Goal: Task Accomplishment & Management: Complete application form

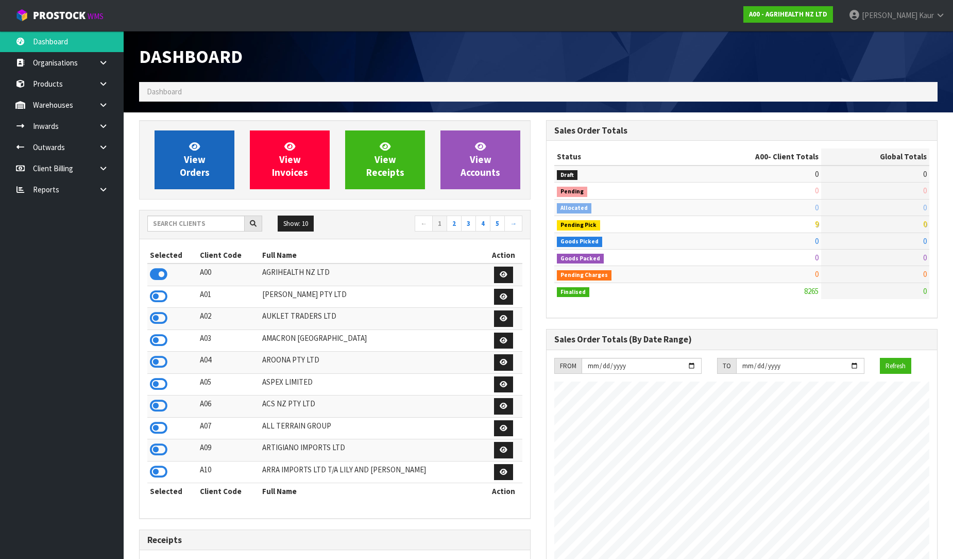
scroll to position [781, 407]
click at [114, 189] on link at bounding box center [107, 189] width 33 height 21
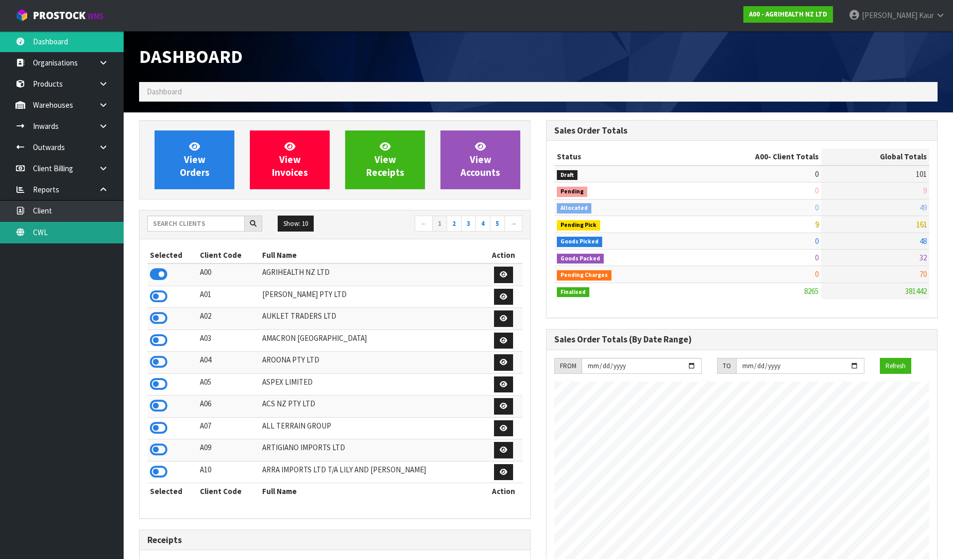
click at [83, 238] on link "CWL" at bounding box center [62, 232] width 124 height 21
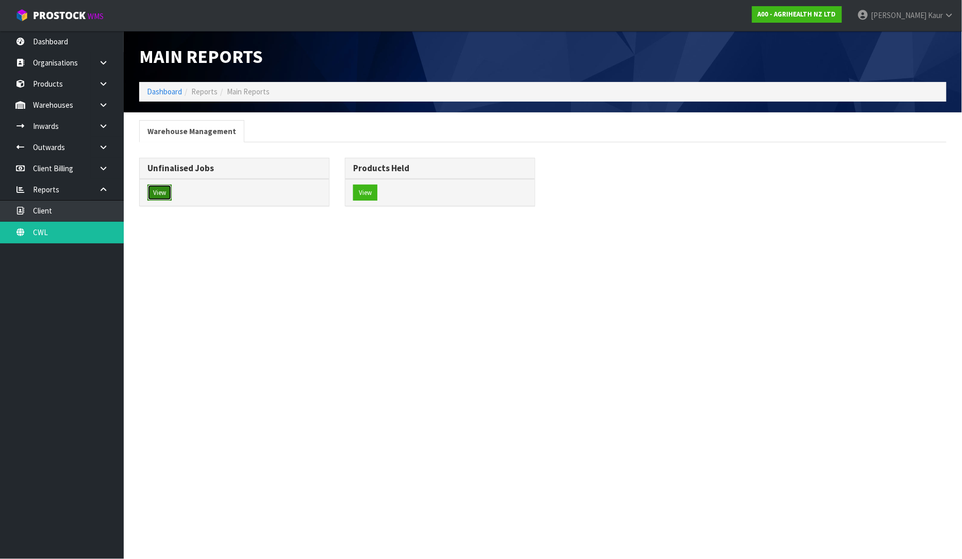
click at [169, 193] on button "View" at bounding box center [159, 192] width 24 height 16
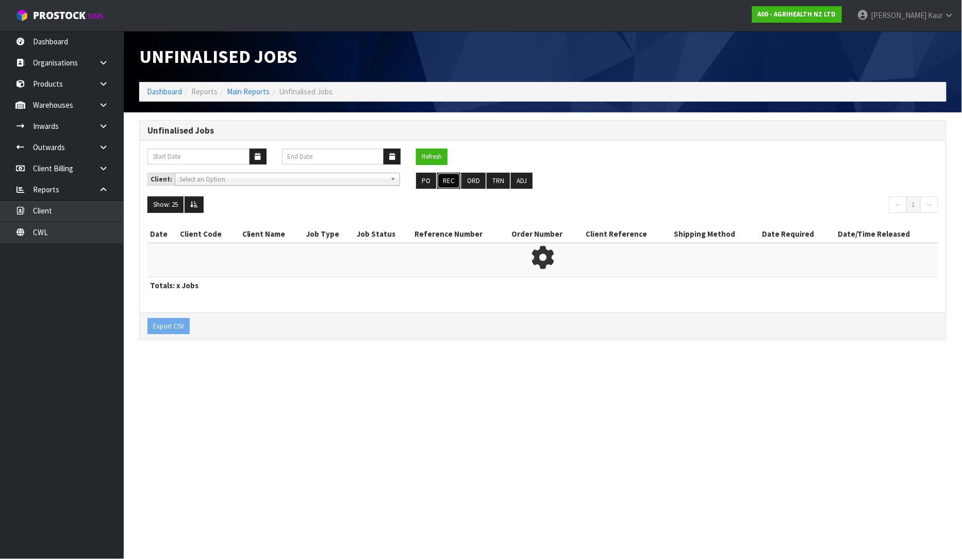
click at [438, 179] on button "REC" at bounding box center [448, 181] width 23 height 16
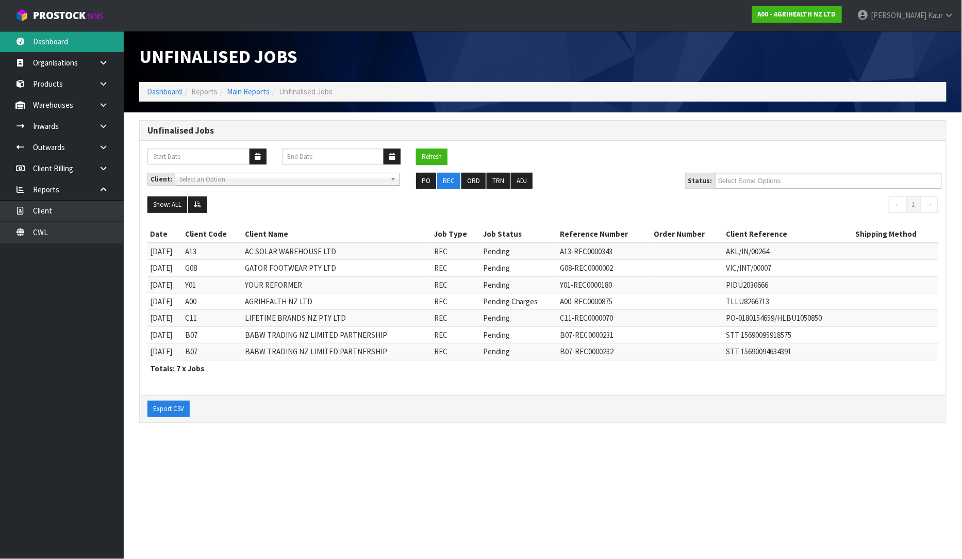
click at [87, 37] on link "Dashboard" at bounding box center [62, 41] width 124 height 21
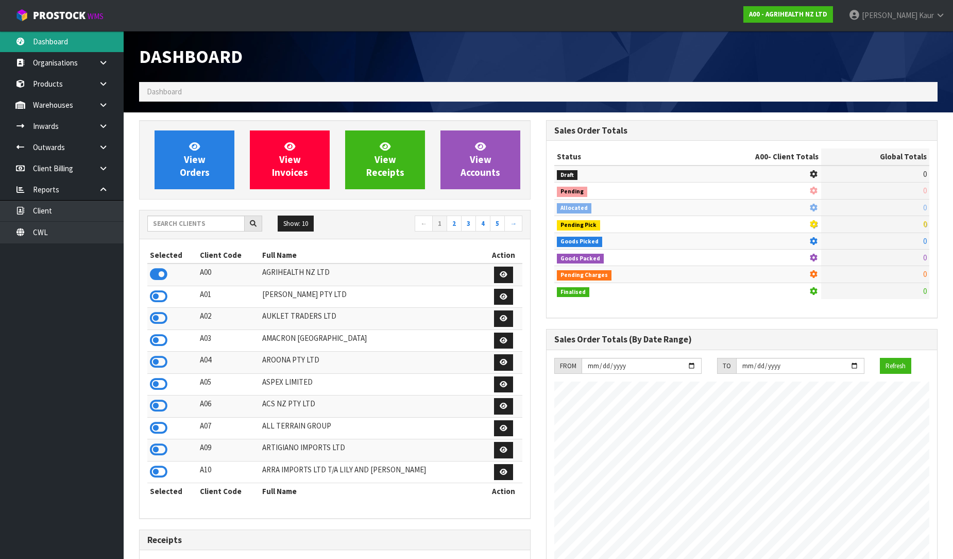
scroll to position [781, 407]
click at [205, 222] on input "text" at bounding box center [195, 223] width 97 height 16
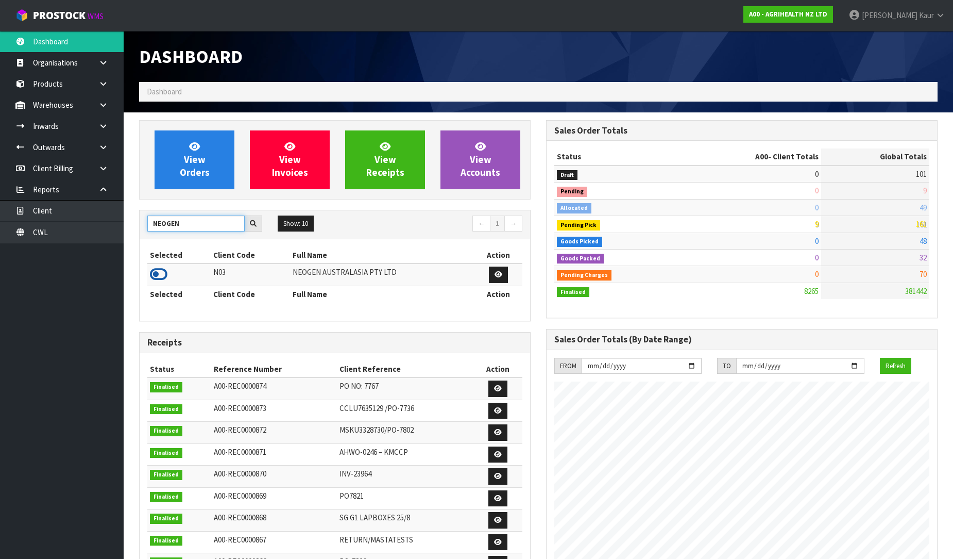
type input "NEOGEN"
click at [163, 271] on icon at bounding box center [159, 273] width 18 height 15
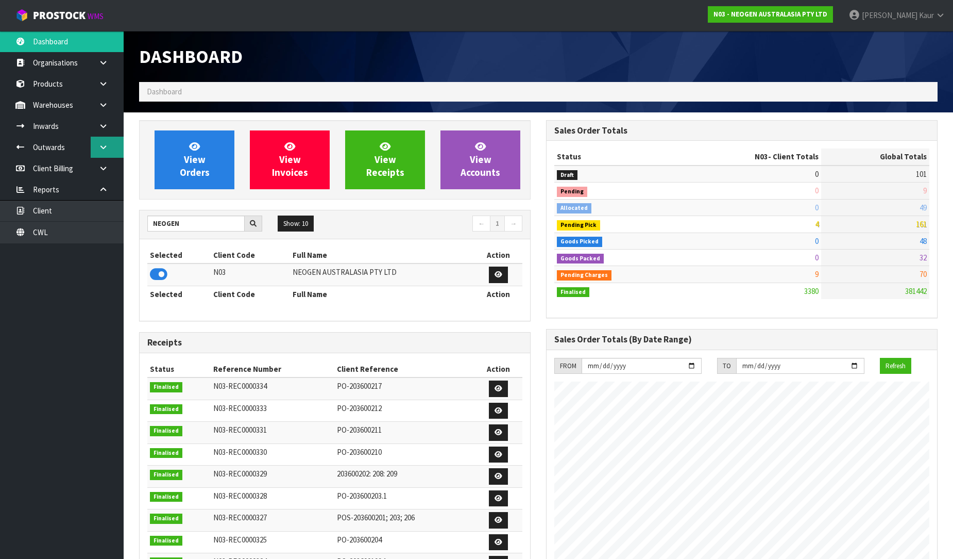
click at [107, 148] on icon at bounding box center [103, 147] width 10 height 8
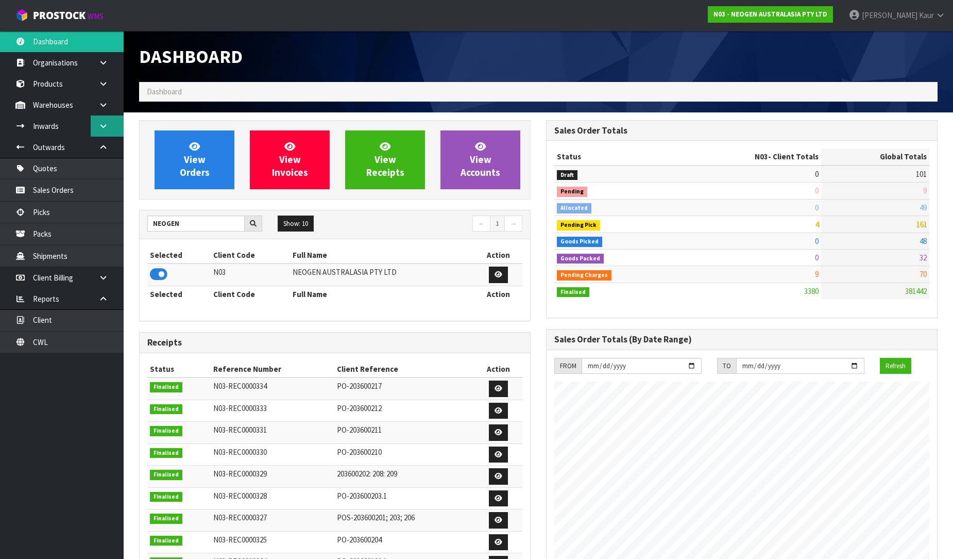
click at [105, 123] on icon at bounding box center [103, 126] width 10 height 8
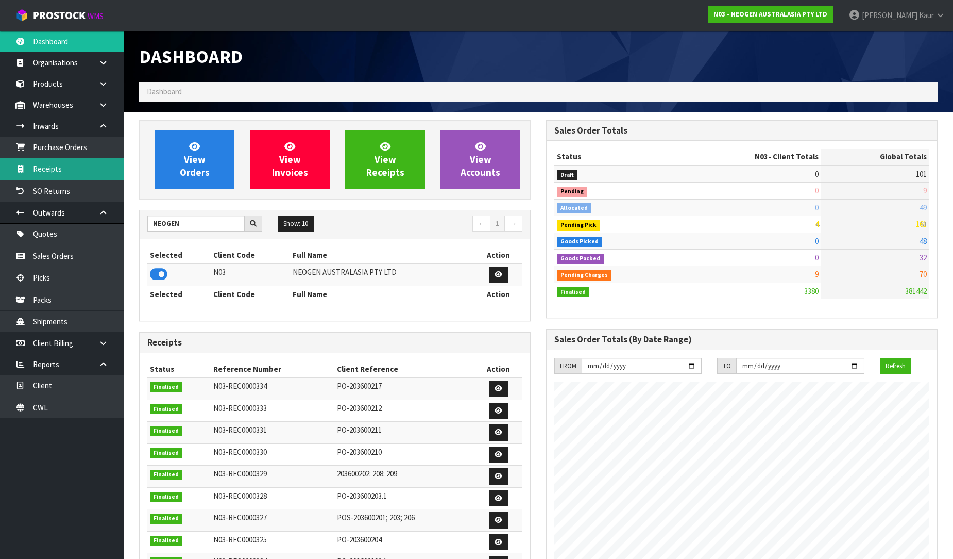
click at [64, 172] on link "Receipts" at bounding box center [62, 168] width 124 height 21
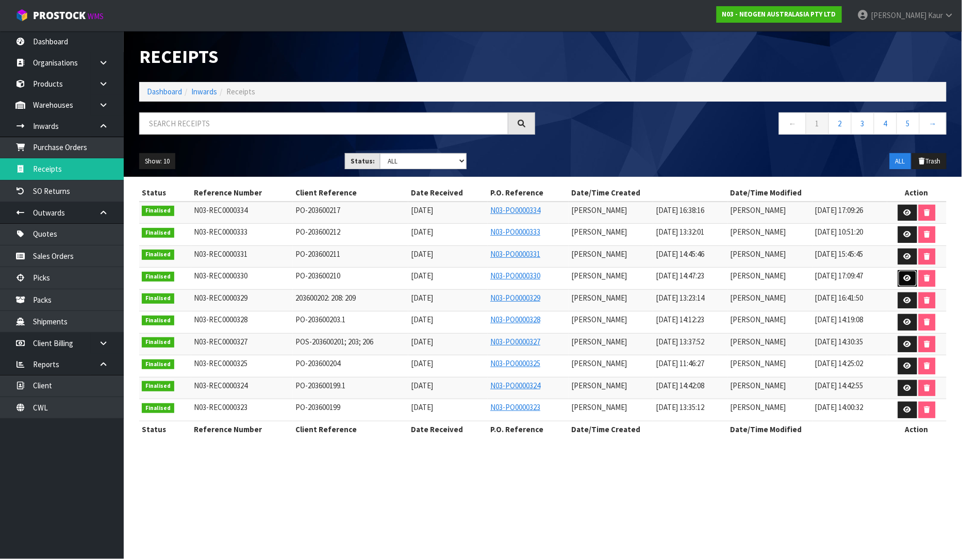
click at [912, 279] on link at bounding box center [907, 278] width 19 height 16
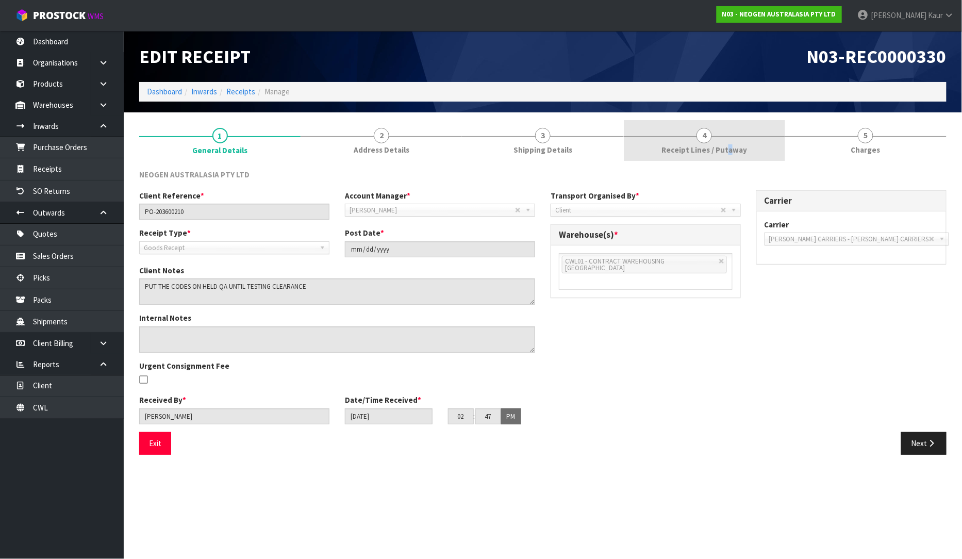
click at [728, 150] on span "Receipt Lines / Putaway" at bounding box center [704, 149] width 86 height 11
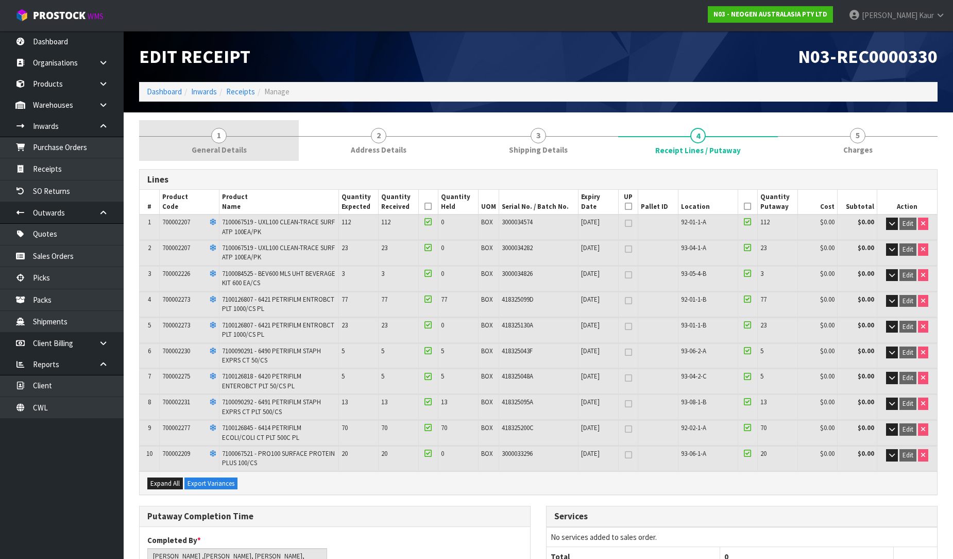
click at [222, 138] on span "1" at bounding box center [218, 135] width 15 height 15
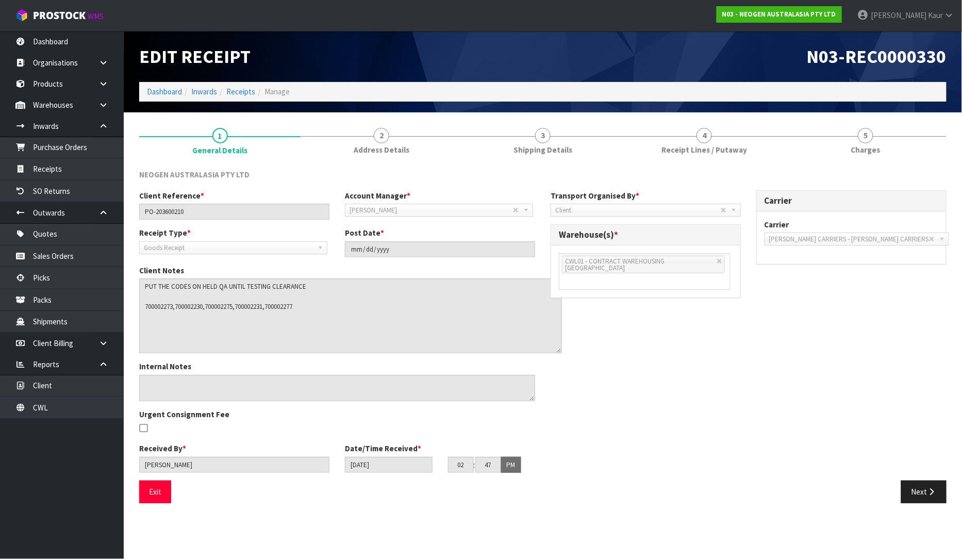
drag, startPoint x: 532, startPoint y: 302, endPoint x: 559, endPoint y: 351, distance: 55.6
click at [559, 351] on textarea at bounding box center [350, 315] width 423 height 75
click at [719, 134] on link "4 Receipt Lines / Putaway" at bounding box center [704, 140] width 161 height 41
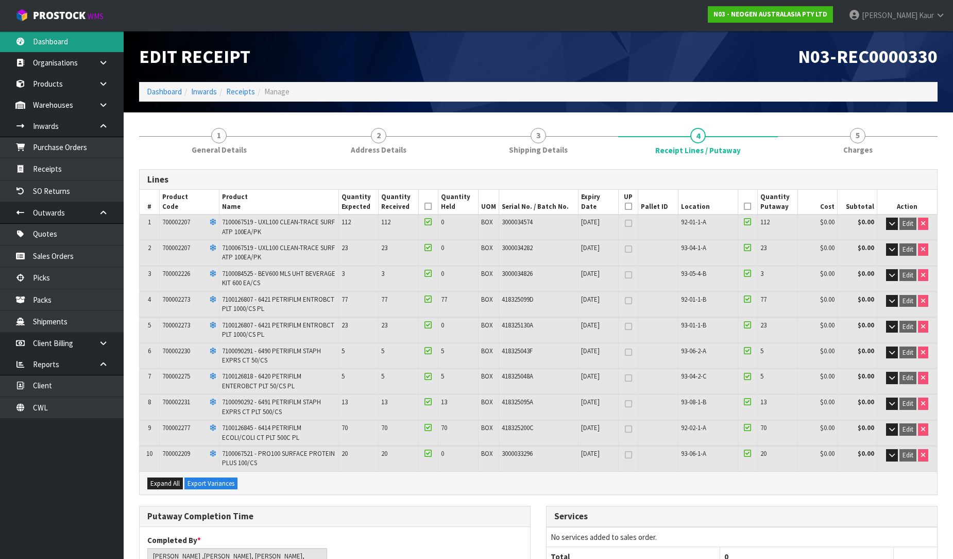
click at [54, 38] on link "Dashboard" at bounding box center [62, 41] width 124 height 21
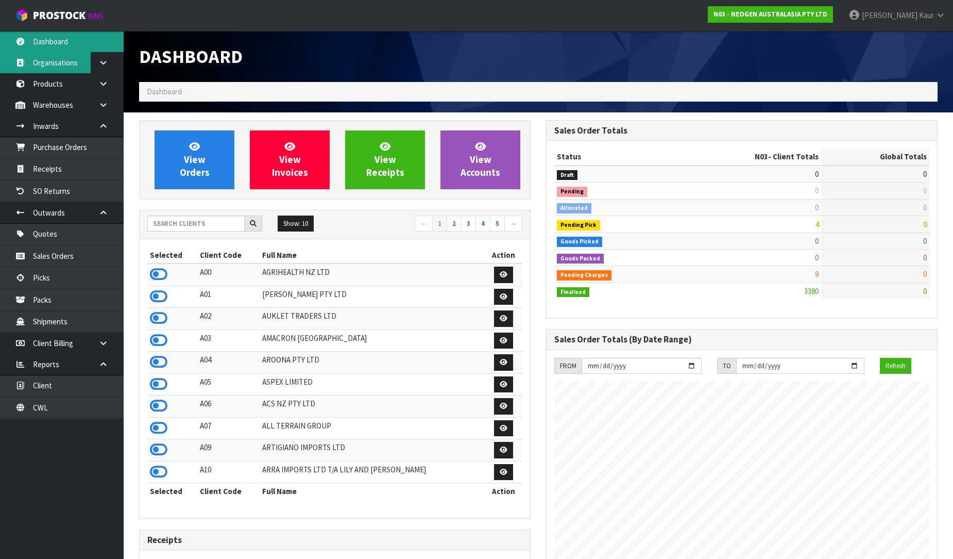
scroll to position [781, 407]
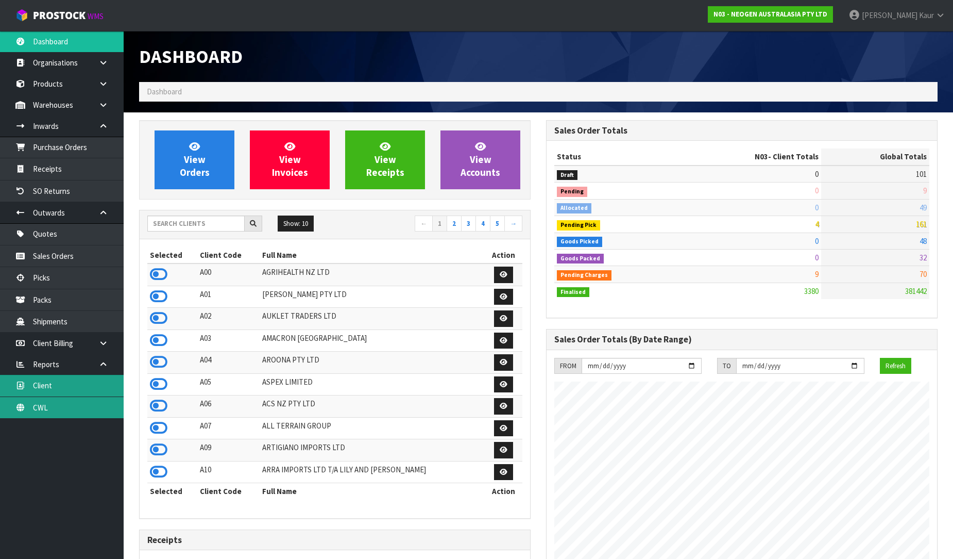
drag, startPoint x: 17, startPoint y: 405, endPoint x: 74, endPoint y: 390, distance: 59.1
click at [17, 405] on icon at bounding box center [20, 407] width 10 height 8
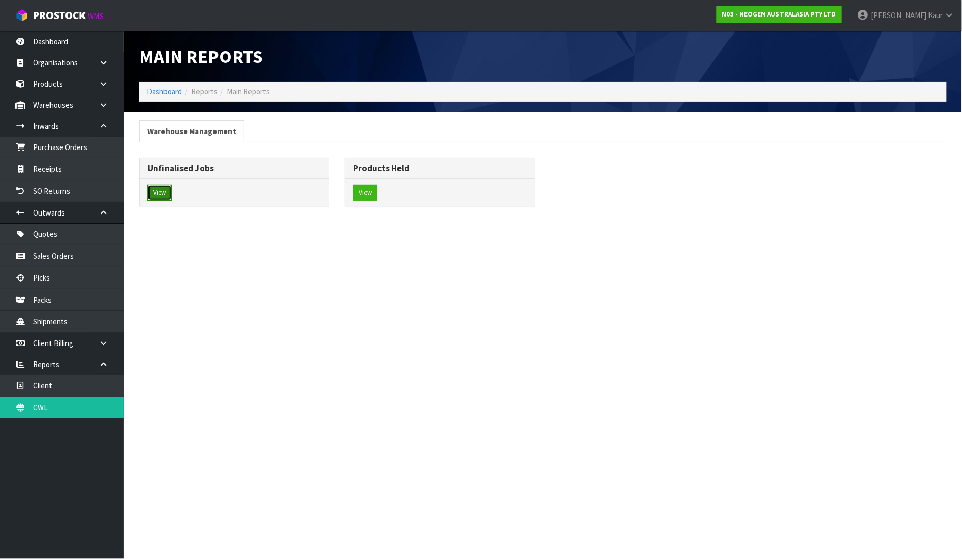
click at [169, 192] on button "View" at bounding box center [159, 192] width 24 height 16
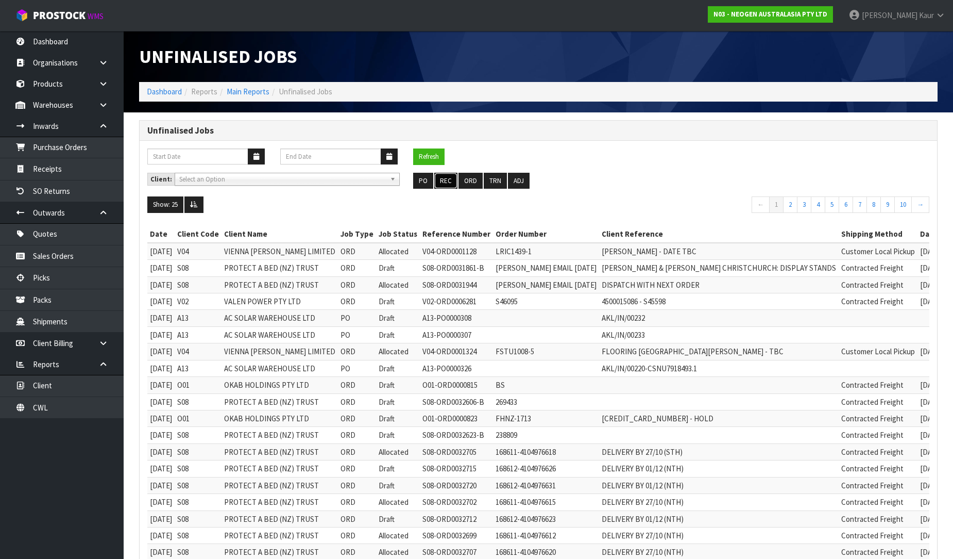
click at [442, 179] on button "REC" at bounding box center [445, 181] width 23 height 16
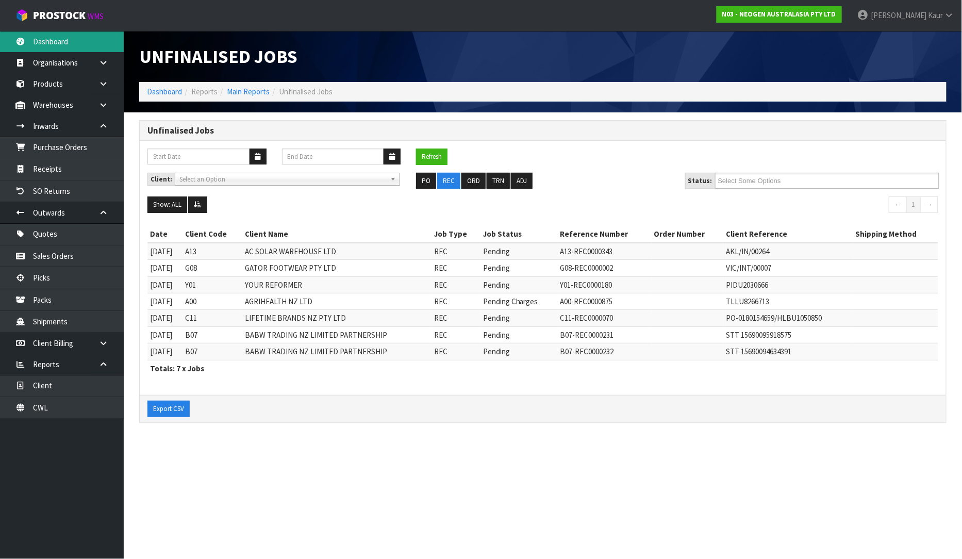
click at [39, 45] on link "Dashboard" at bounding box center [62, 41] width 124 height 21
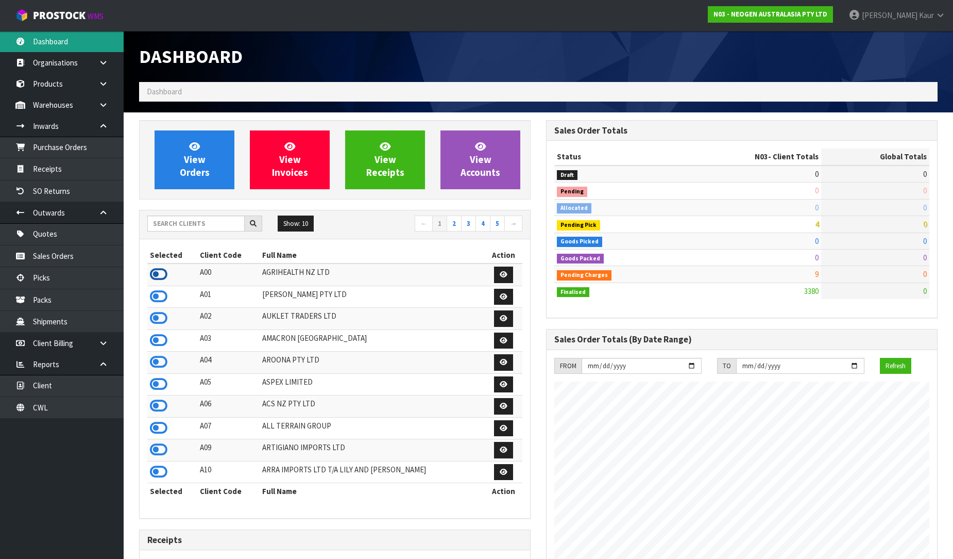
scroll to position [781, 407]
click at [155, 274] on icon at bounding box center [159, 273] width 18 height 15
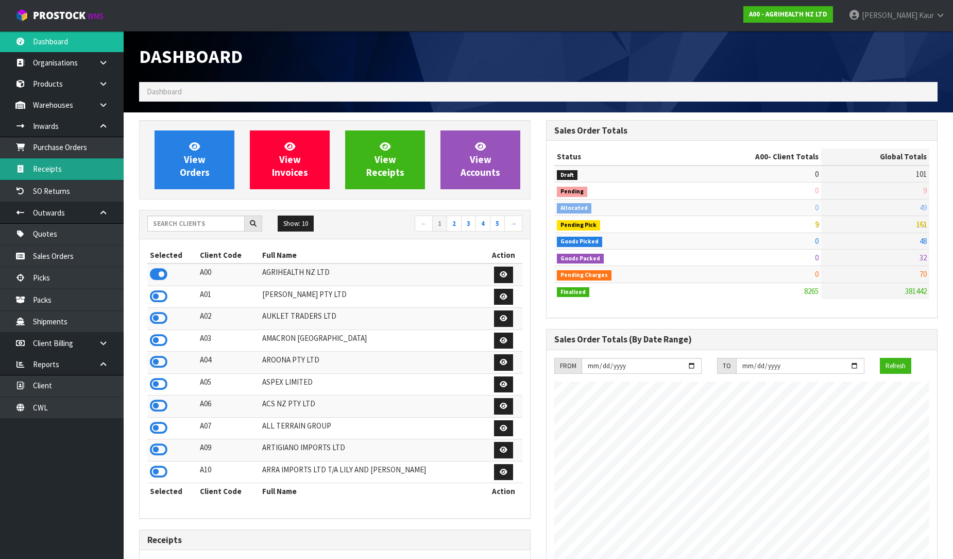
drag, startPoint x: 79, startPoint y: 172, endPoint x: 98, endPoint y: 171, distance: 18.6
click at [79, 171] on link "Receipts" at bounding box center [62, 168] width 124 height 21
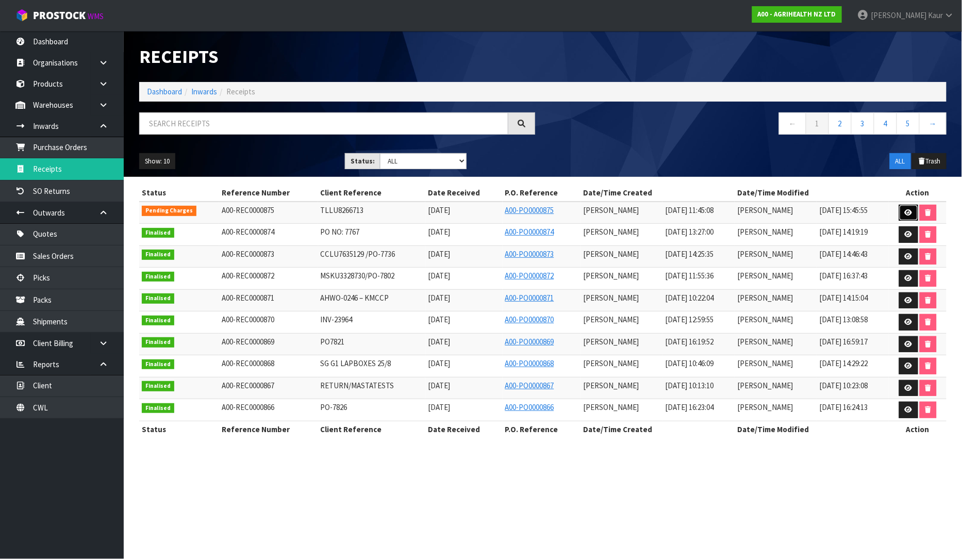
click at [915, 208] on link at bounding box center [908, 213] width 19 height 16
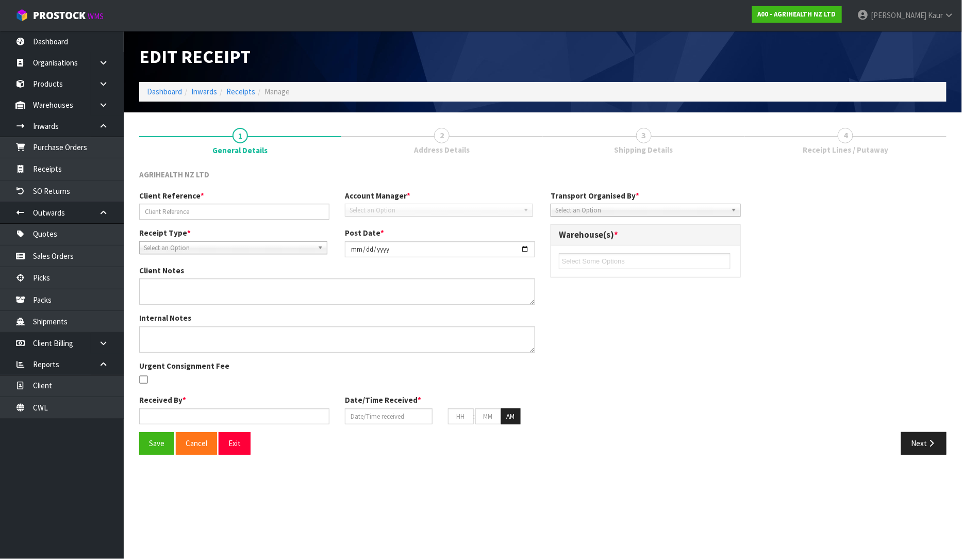
type input "TLLU8266713"
type input "[DATE]"
type input "[PERSON_NAME]"
type input "[DATE]"
type input "11"
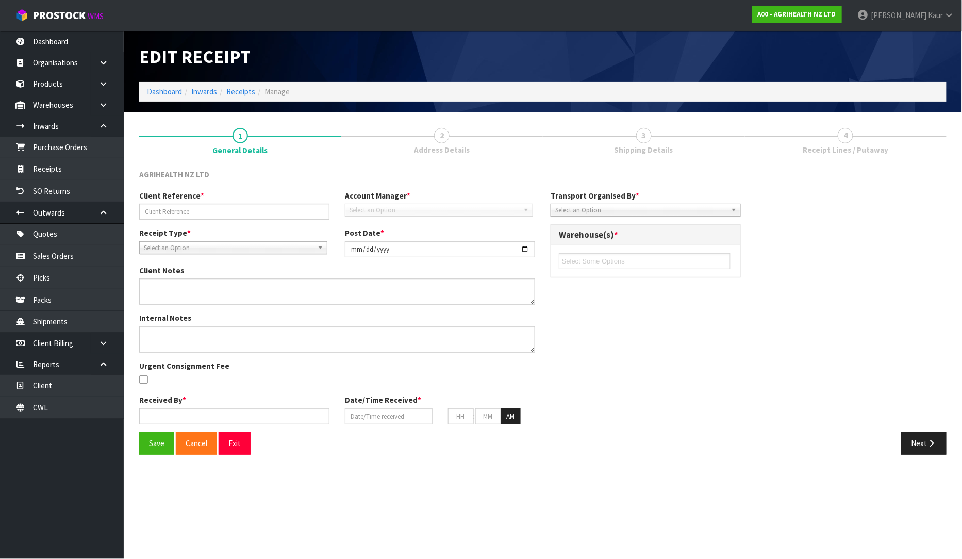
type input "45"
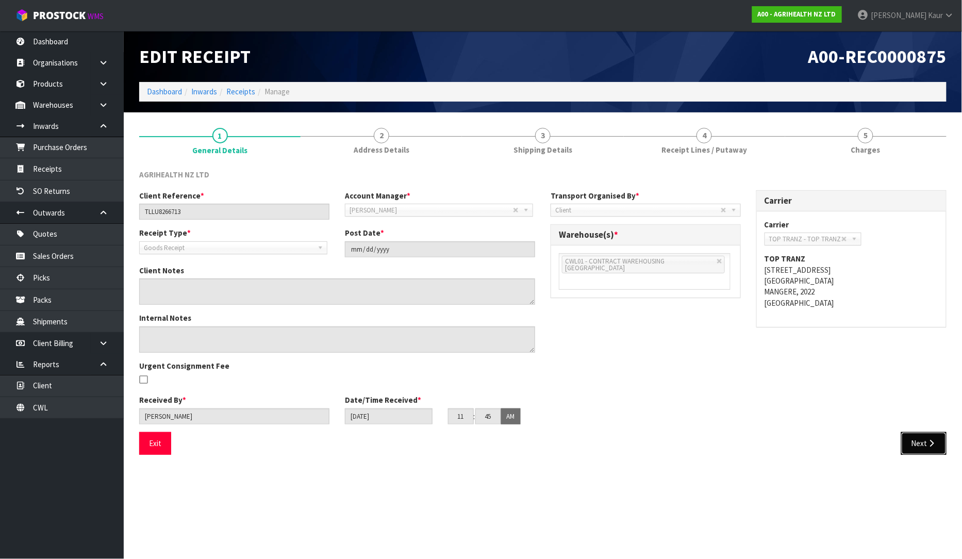
click at [919, 446] on button "Next" at bounding box center [923, 443] width 45 height 22
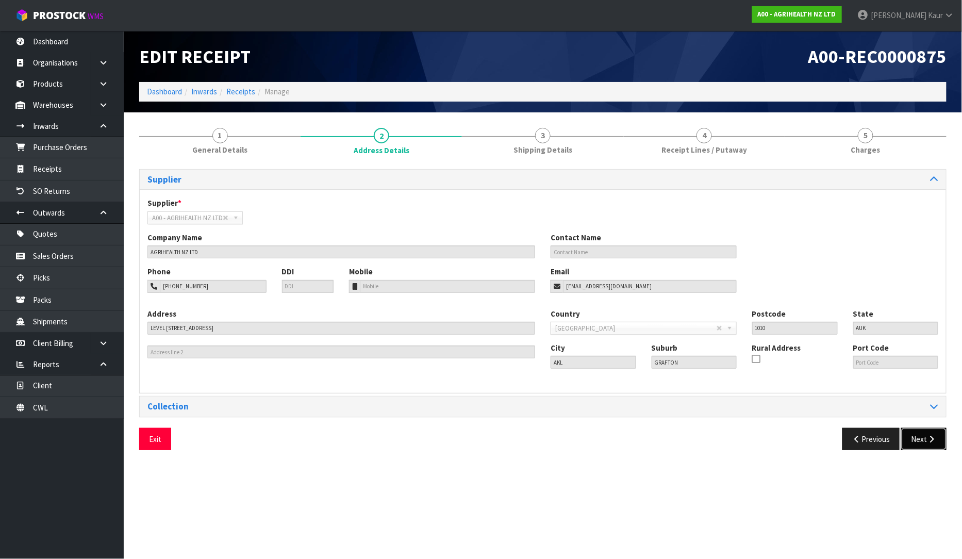
click at [916, 446] on button "Next" at bounding box center [923, 439] width 45 height 22
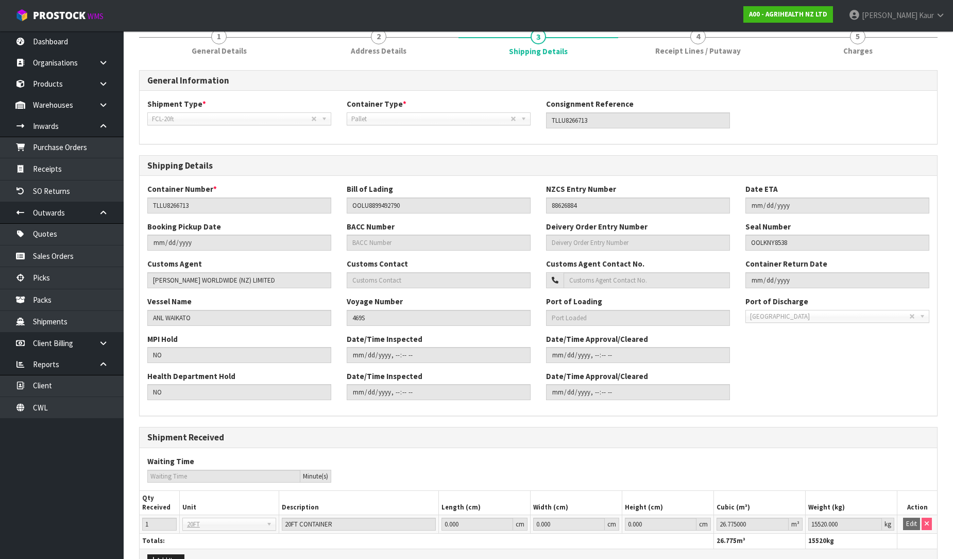
scroll to position [161, 0]
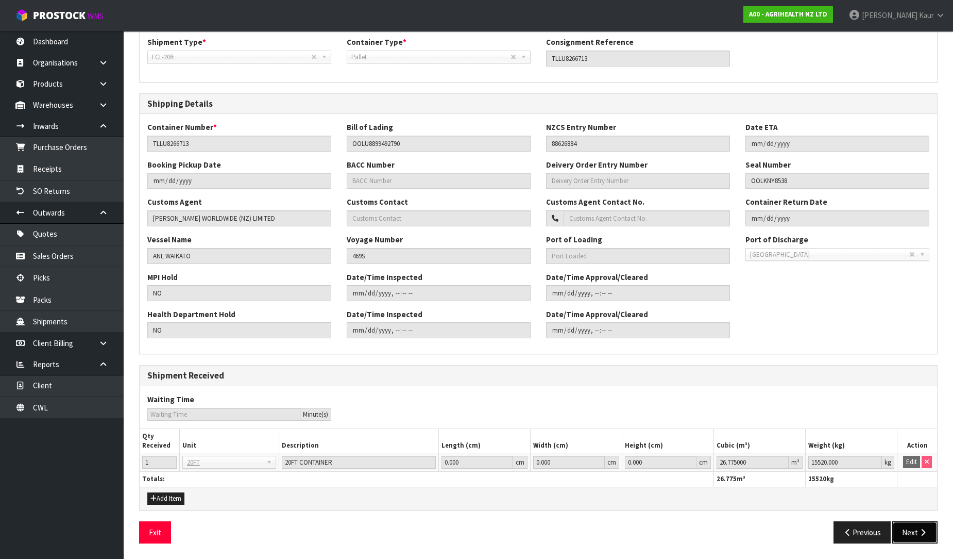
click at [903, 526] on button "Next" at bounding box center [915, 532] width 45 height 22
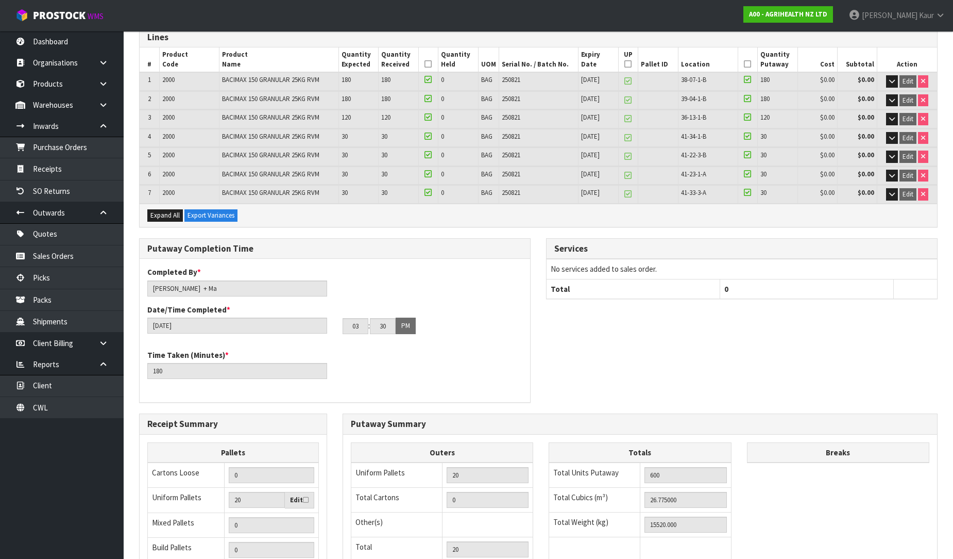
scroll to position [284, 0]
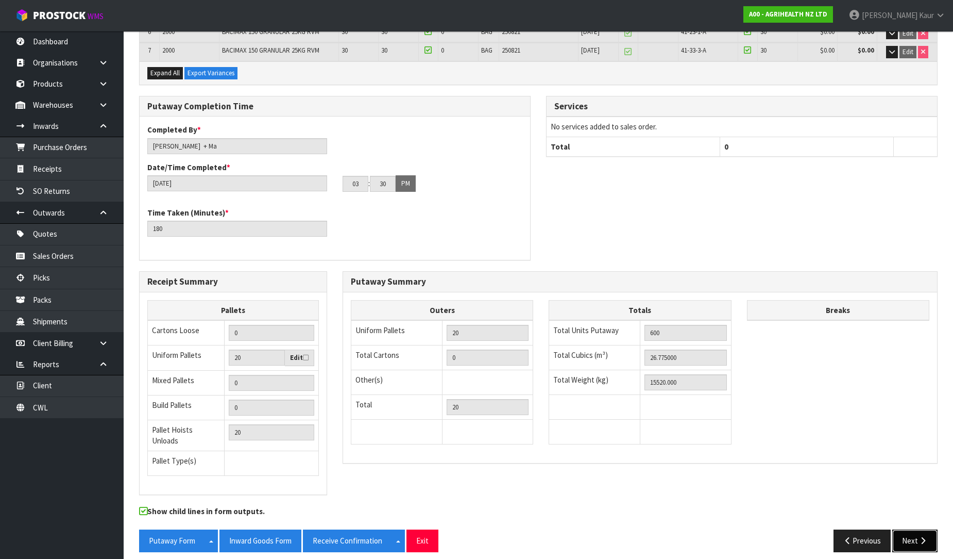
click at [915, 538] on button "Next" at bounding box center [915, 540] width 45 height 22
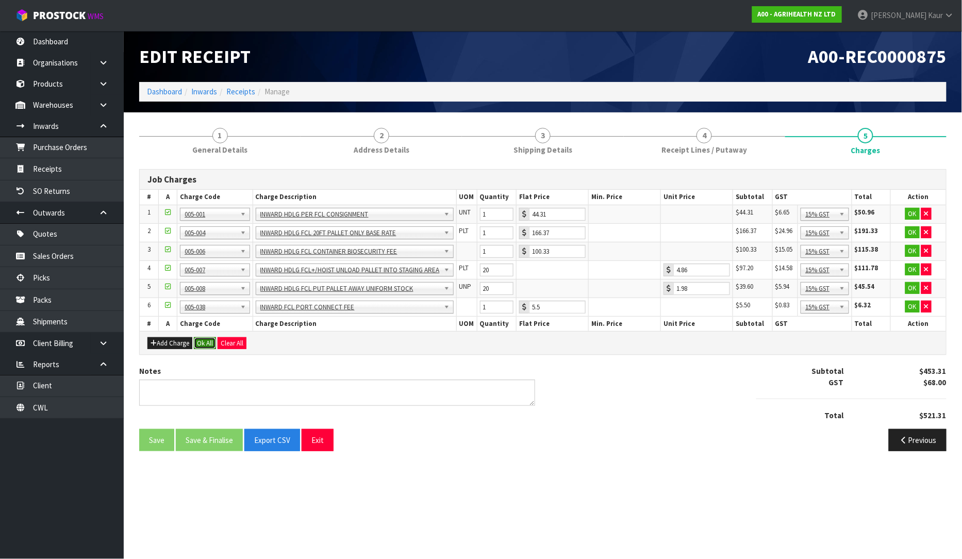
click at [210, 339] on button "Ok All" at bounding box center [205, 343] width 22 height 12
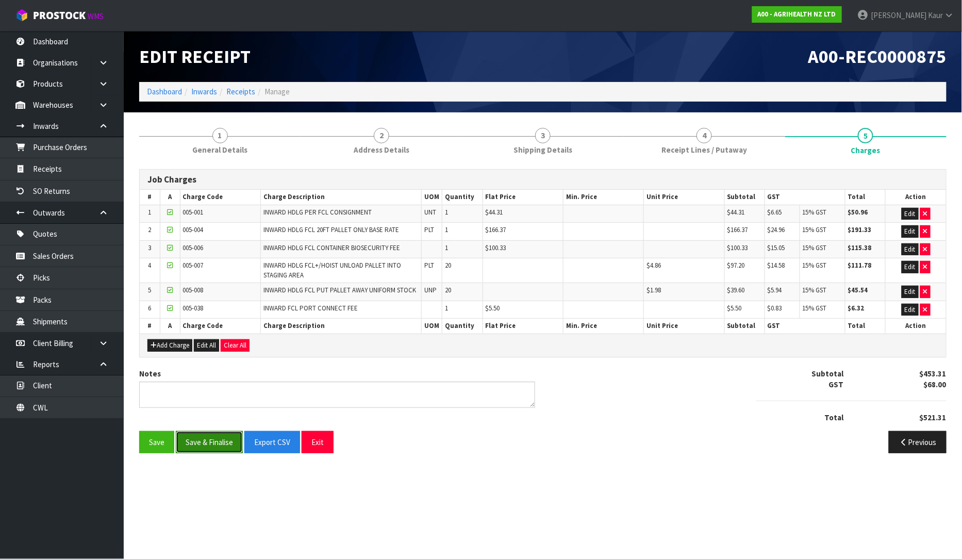
click at [213, 440] on button "Save & Finalise" at bounding box center [209, 442] width 67 height 22
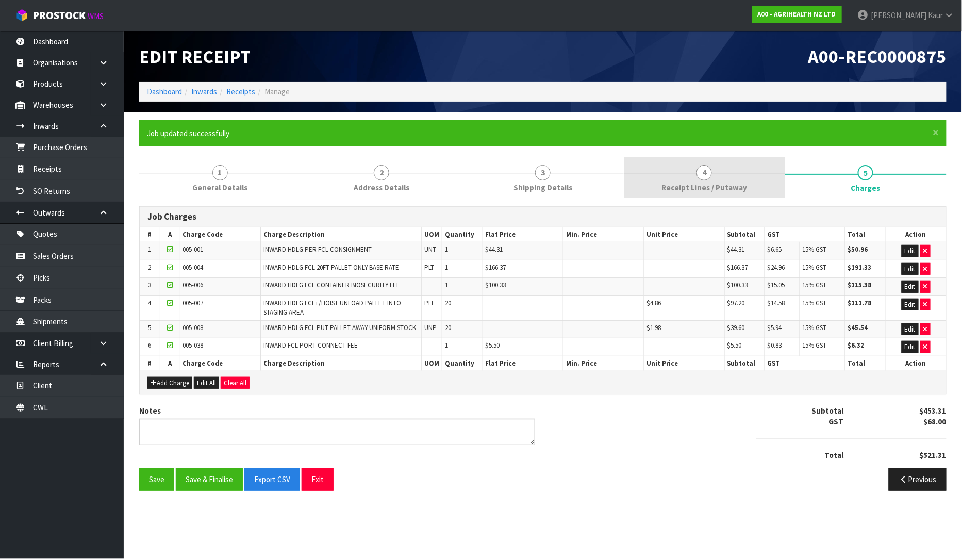
click at [707, 178] on span "4" at bounding box center [703, 172] width 15 height 15
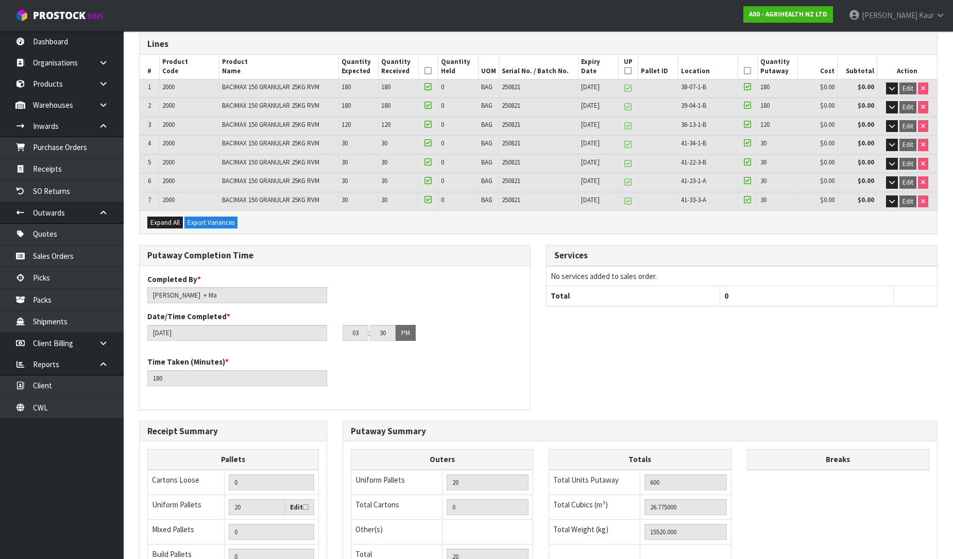
scroll to position [286, 0]
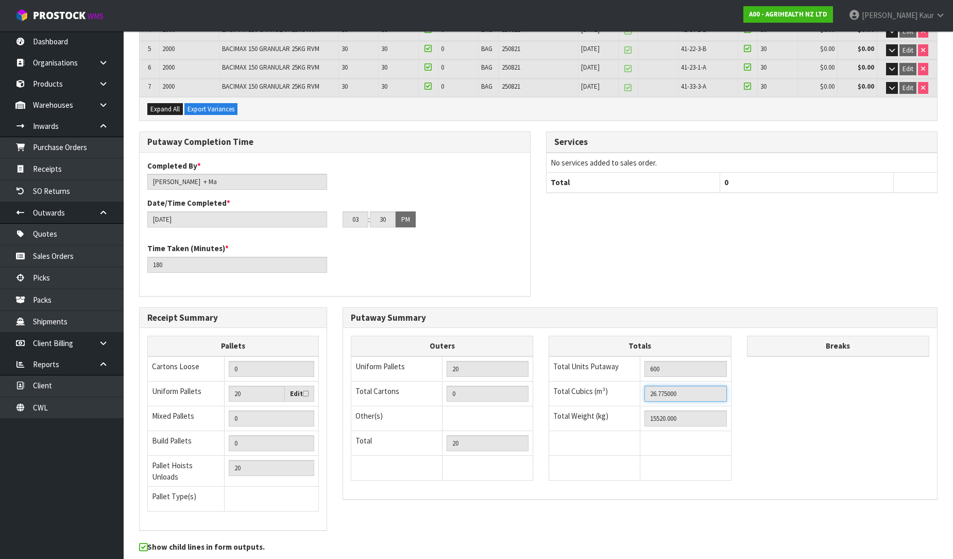
drag, startPoint x: 688, startPoint y: 392, endPoint x: 637, endPoint y: 389, distance: 51.6
click at [637, 389] on tr "Total Cubics (m³) 26.775000" at bounding box center [640, 393] width 182 height 25
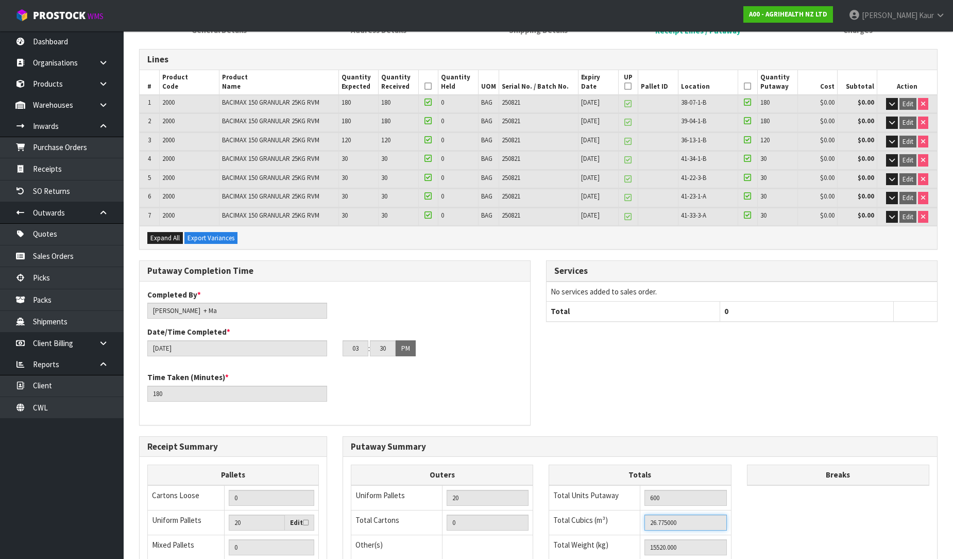
scroll to position [322, 0]
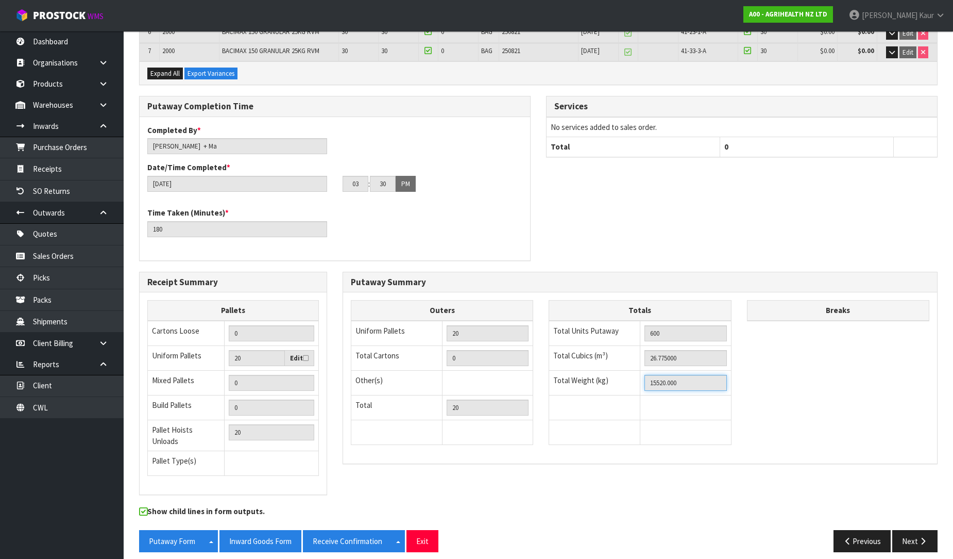
drag, startPoint x: 684, startPoint y: 380, endPoint x: 635, endPoint y: 380, distance: 49.5
click at [635, 380] on tr "Total Weight (kg) 15520.000" at bounding box center [640, 382] width 182 height 25
click at [63, 397] on link "CWL" at bounding box center [62, 407] width 124 height 21
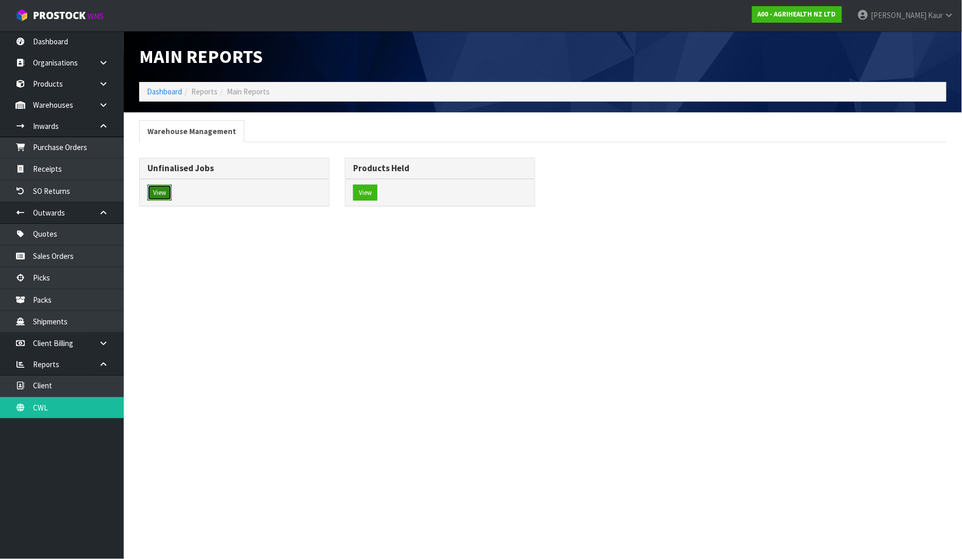
click at [162, 192] on button "View" at bounding box center [159, 192] width 24 height 16
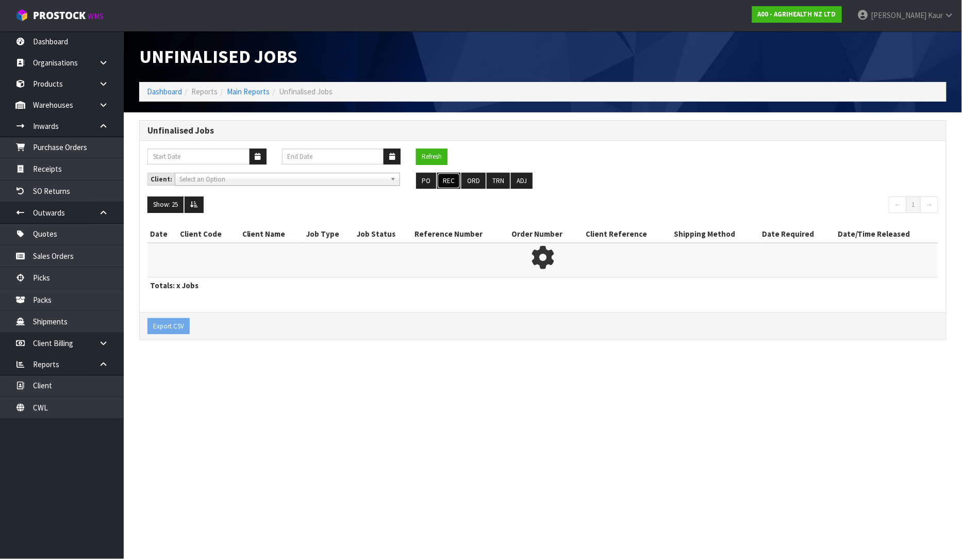
click at [440, 182] on button "REC" at bounding box center [448, 181] width 23 height 16
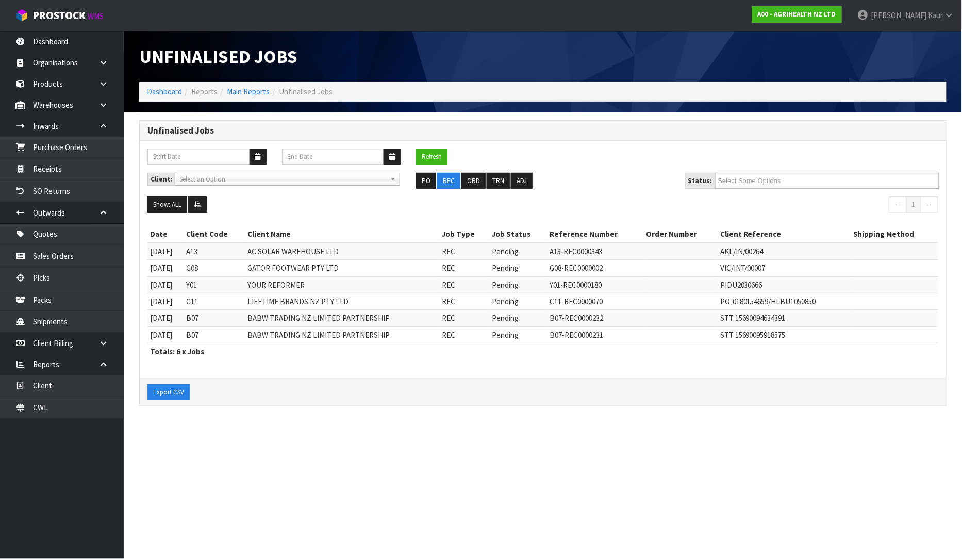
click at [344, 270] on td "GATOR FOOTWEAR PTY LTD" at bounding box center [342, 268] width 194 height 16
click at [308, 292] on td "YOUR REFORMER" at bounding box center [342, 284] width 194 height 16
drag, startPoint x: 271, startPoint y: 286, endPoint x: 324, endPoint y: 285, distance: 53.1
click at [324, 285] on td "YOUR REFORMER" at bounding box center [342, 284] width 194 height 16
click at [57, 58] on link "Organisations" at bounding box center [62, 62] width 124 height 21
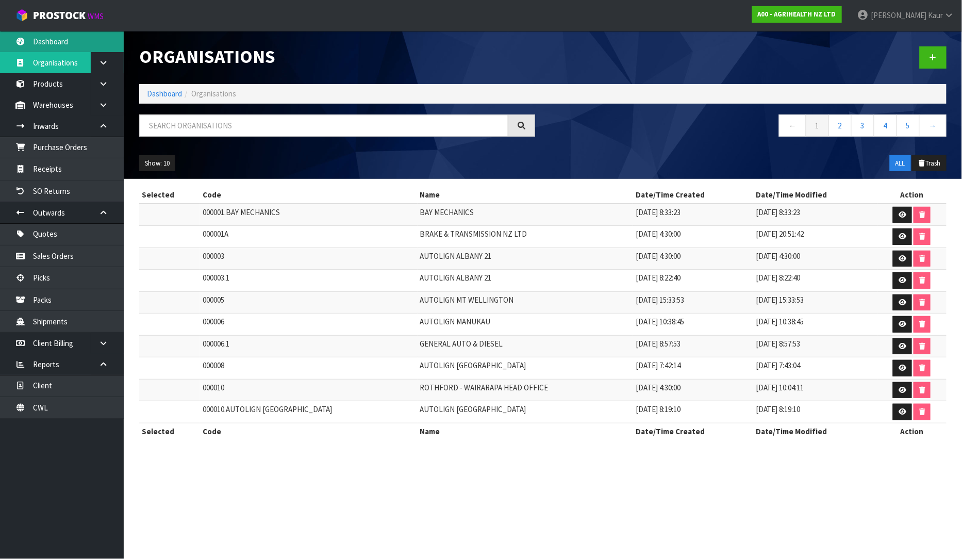
click at [90, 51] on link "Dashboard" at bounding box center [62, 41] width 124 height 21
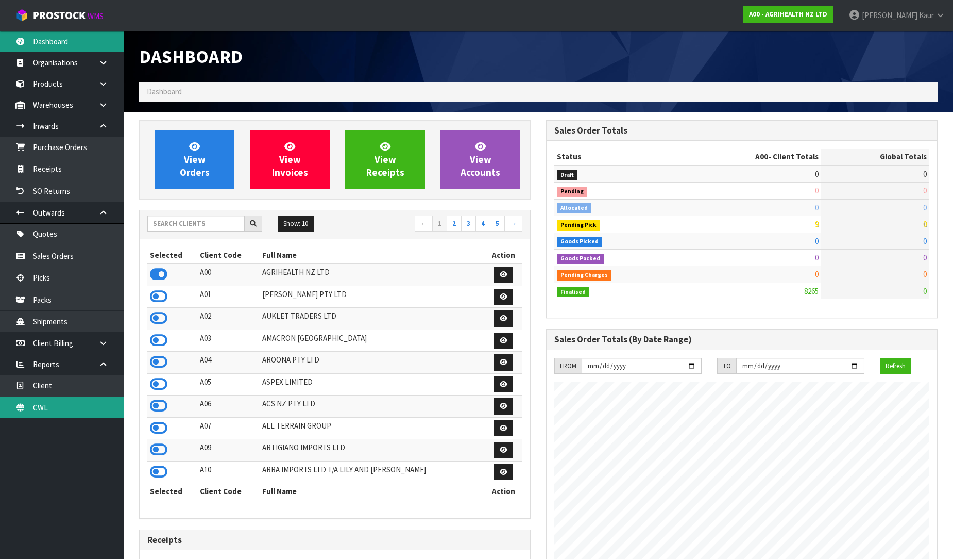
scroll to position [781, 407]
click at [22, 418] on link "CWL" at bounding box center [62, 407] width 124 height 21
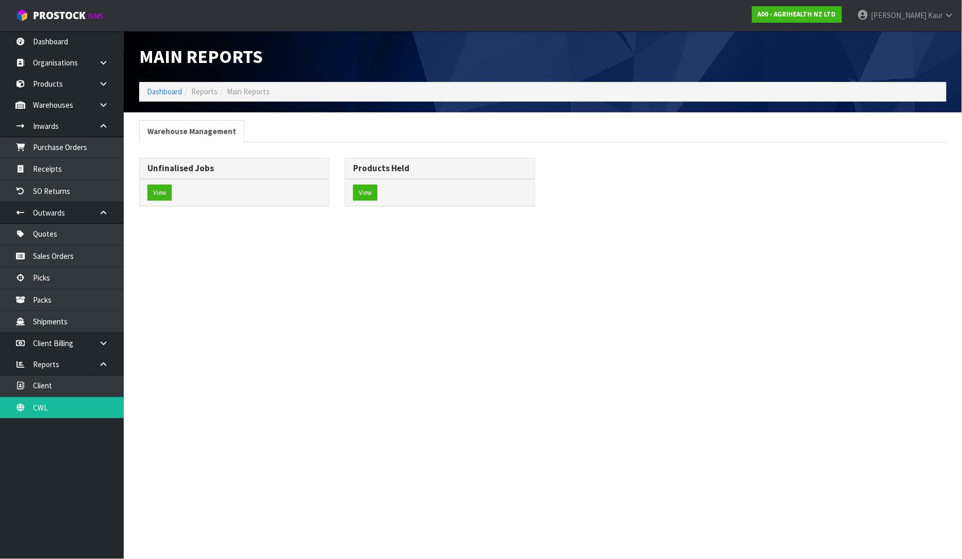
click at [156, 204] on div "View" at bounding box center [234, 192] width 189 height 27
click at [158, 191] on button "View" at bounding box center [159, 192] width 24 height 16
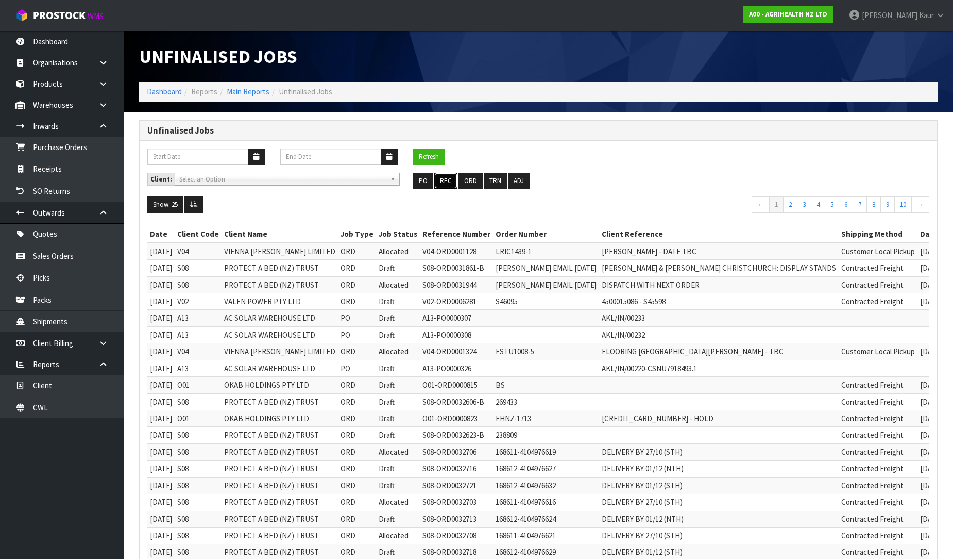
click at [449, 184] on button "REC" at bounding box center [445, 181] width 23 height 16
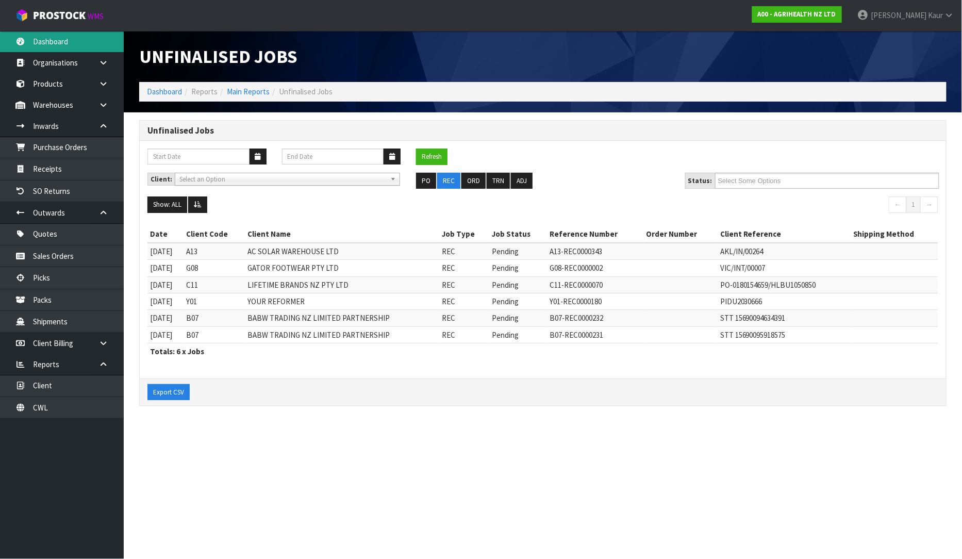
click at [85, 44] on link "Dashboard" at bounding box center [62, 41] width 124 height 21
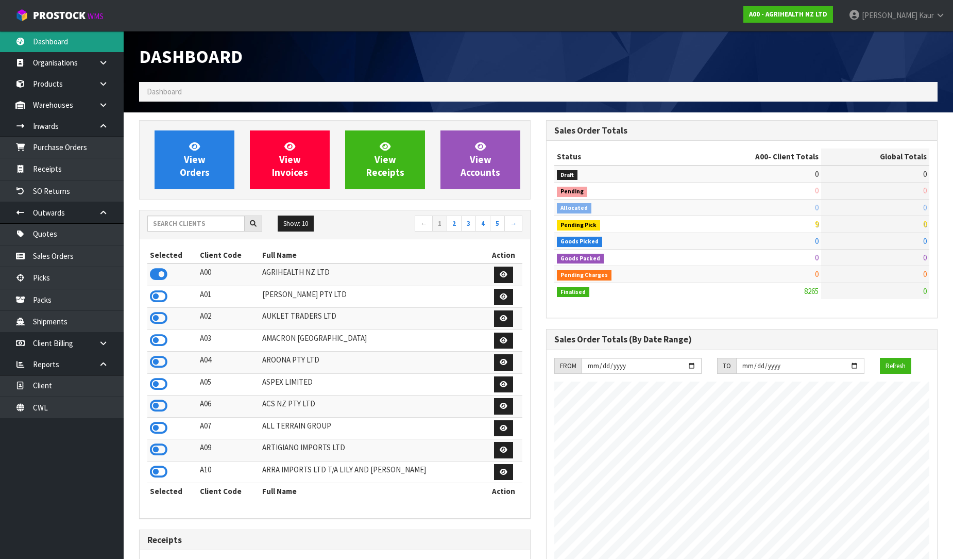
scroll to position [781, 407]
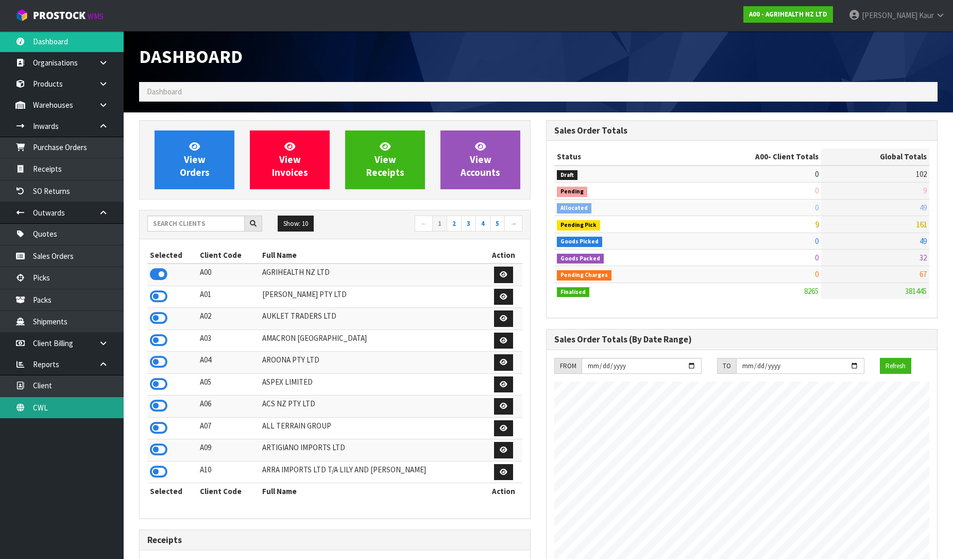
click at [53, 402] on link "CWL" at bounding box center [62, 407] width 124 height 21
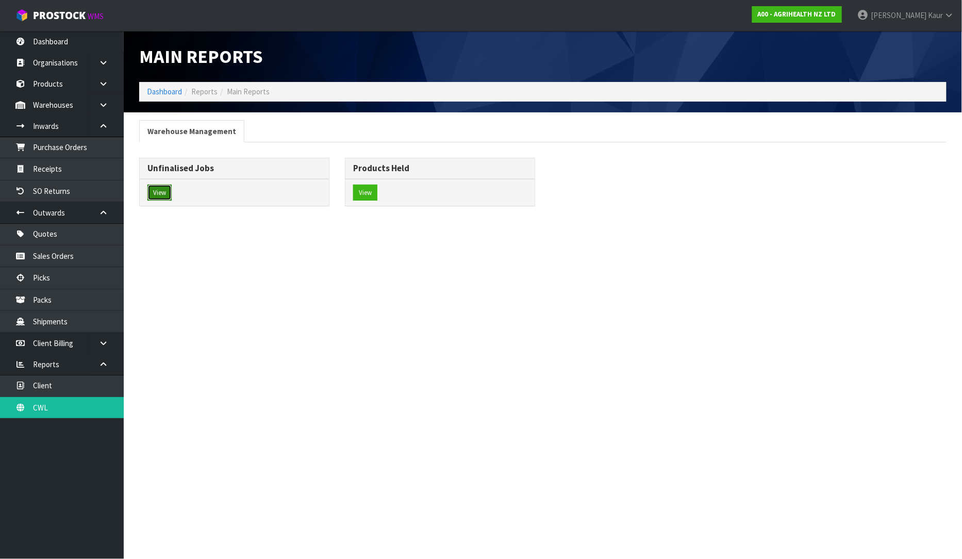
click at [162, 192] on button "View" at bounding box center [159, 192] width 24 height 16
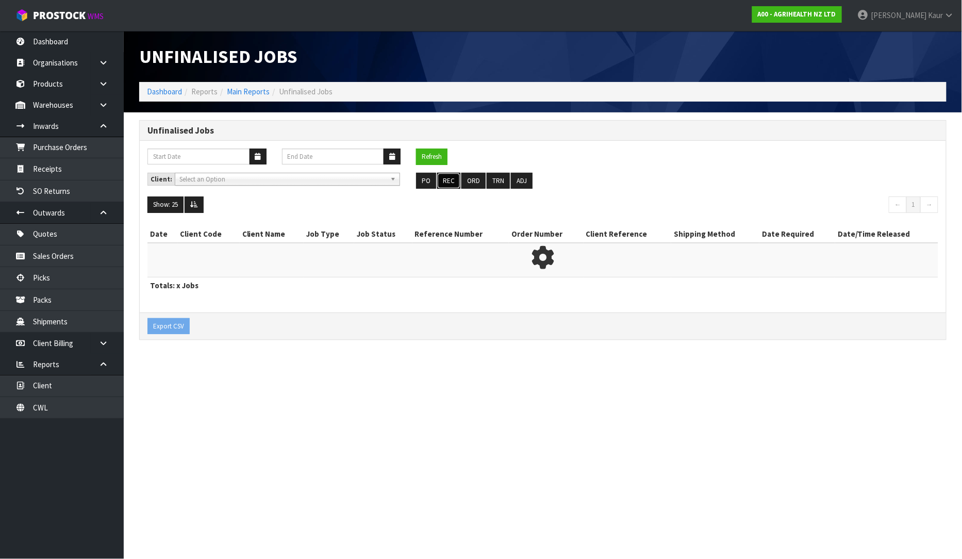
click at [442, 174] on button "REC" at bounding box center [448, 181] width 23 height 16
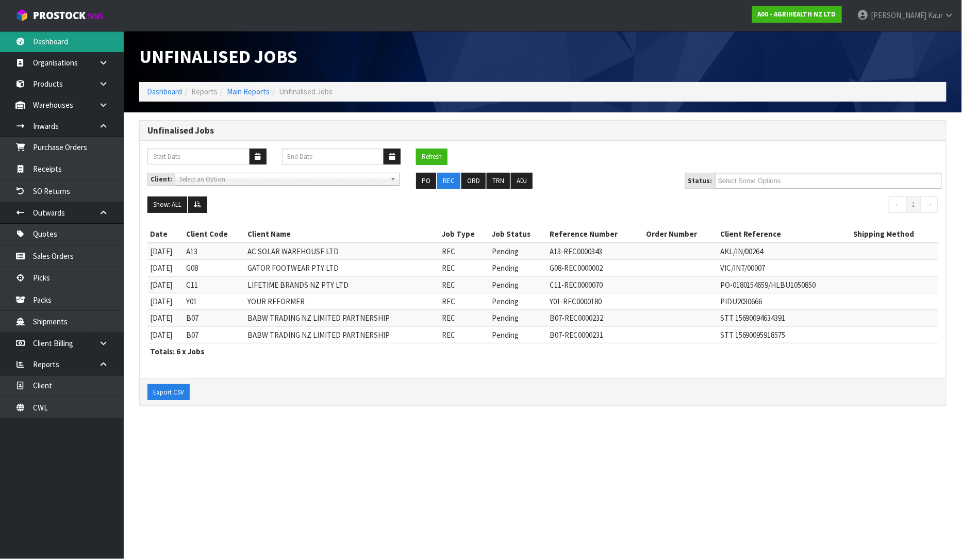
click at [42, 31] on link "Dashboard" at bounding box center [62, 41] width 124 height 21
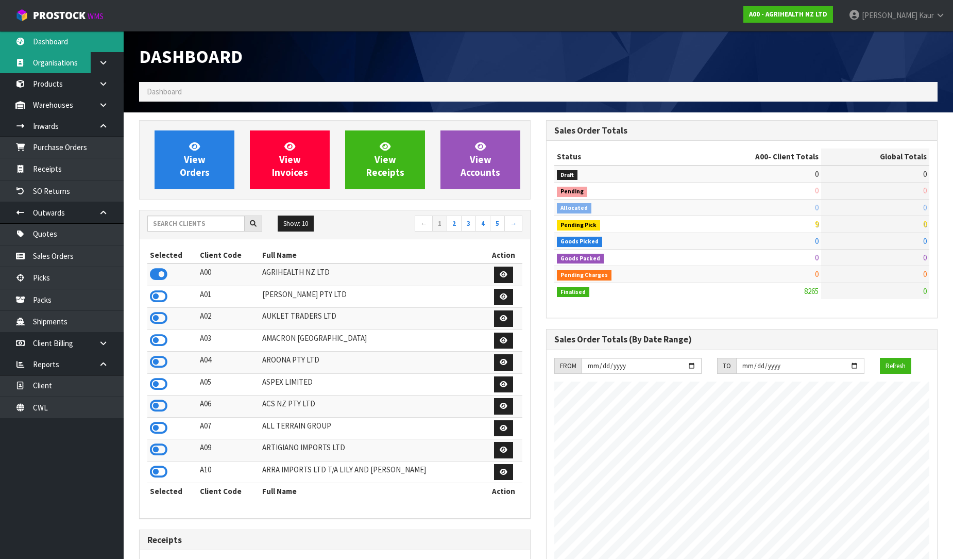
scroll to position [781, 407]
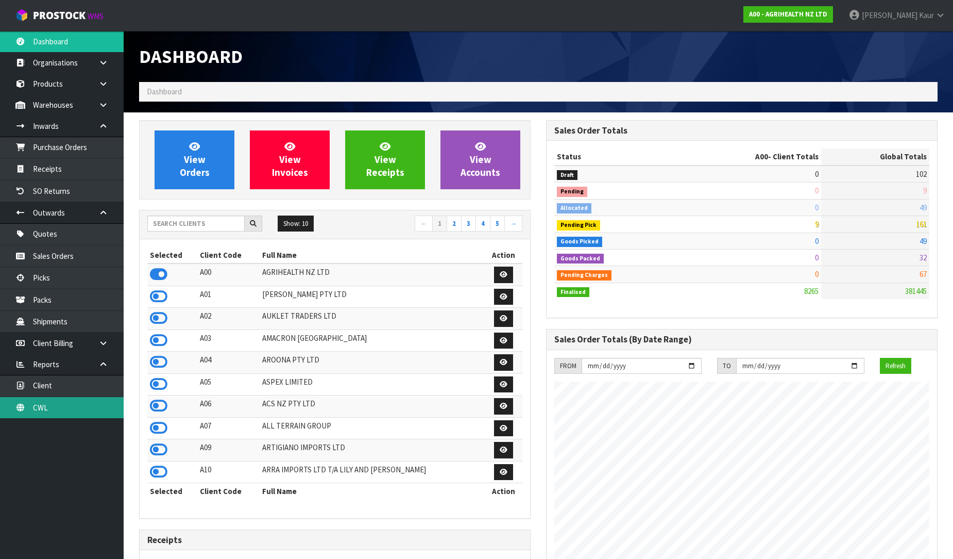
click at [79, 404] on link "CWL" at bounding box center [62, 407] width 124 height 21
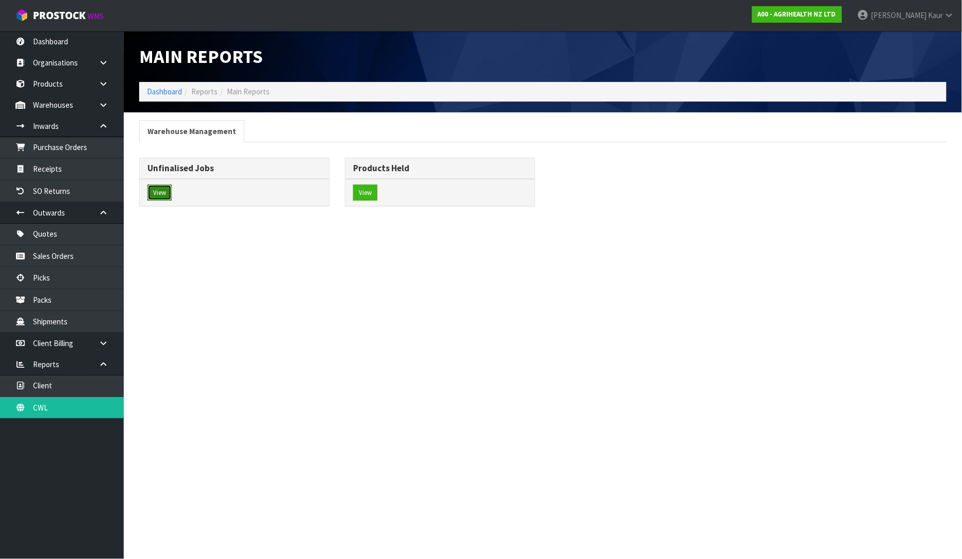
click at [161, 197] on button "View" at bounding box center [159, 192] width 24 height 16
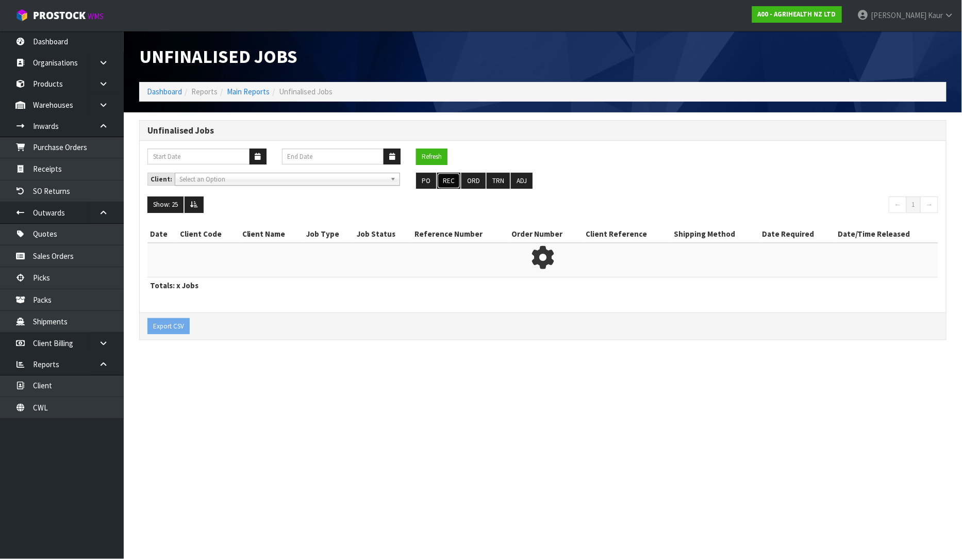
click at [445, 179] on button "REC" at bounding box center [448, 181] width 23 height 16
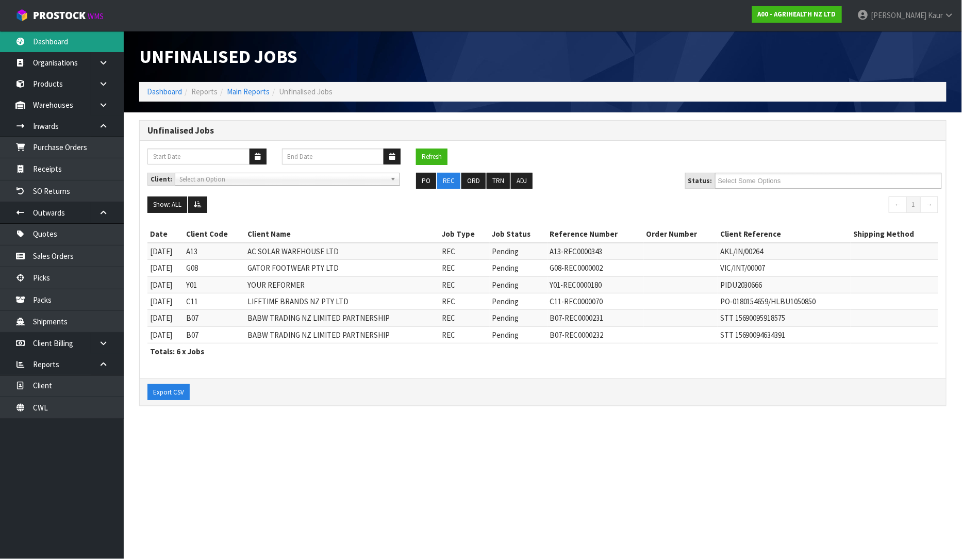
click at [75, 37] on link "Dashboard" at bounding box center [62, 41] width 124 height 21
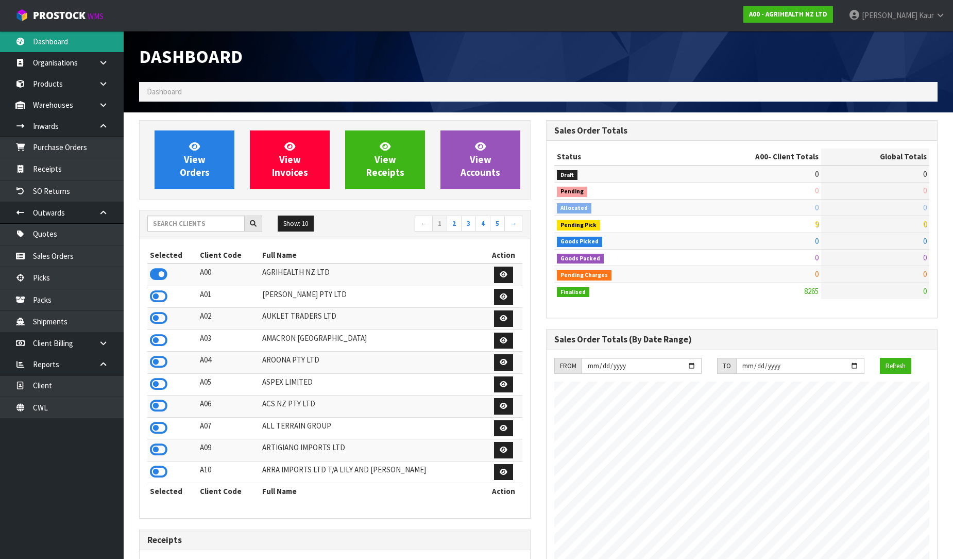
scroll to position [781, 407]
click at [900, 72] on div "Dashboard" at bounding box center [538, 56] width 814 height 51
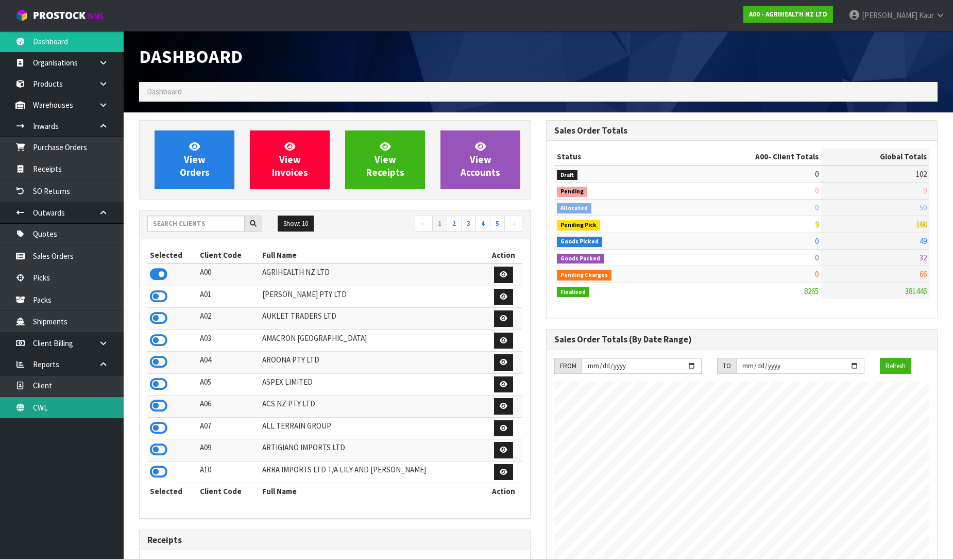
click at [55, 413] on link "CWL" at bounding box center [62, 407] width 124 height 21
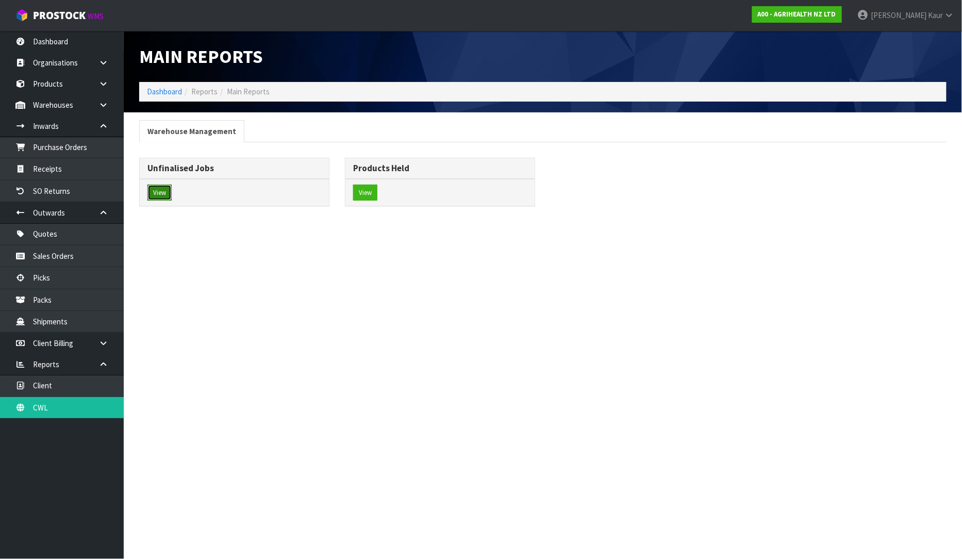
click at [163, 194] on button "View" at bounding box center [159, 192] width 24 height 16
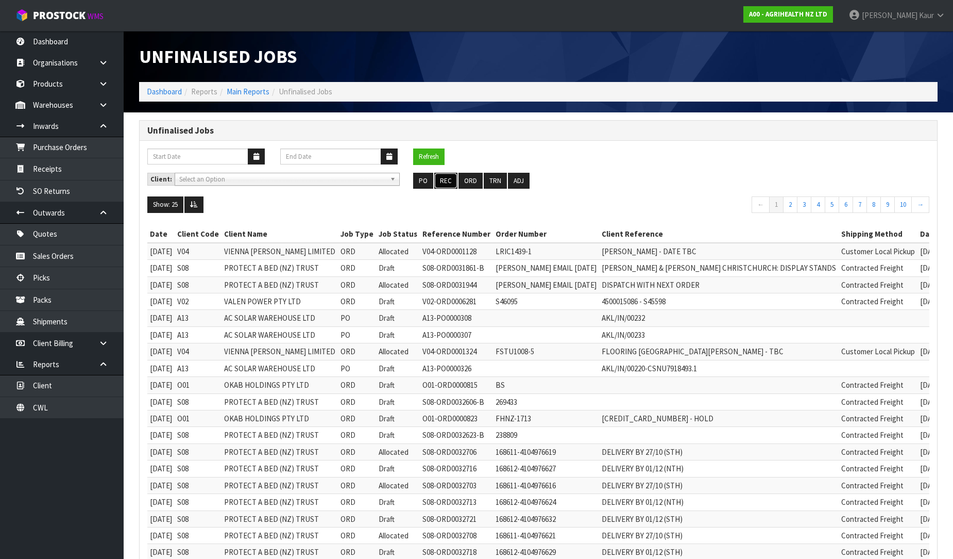
click at [450, 174] on button "REC" at bounding box center [445, 181] width 23 height 16
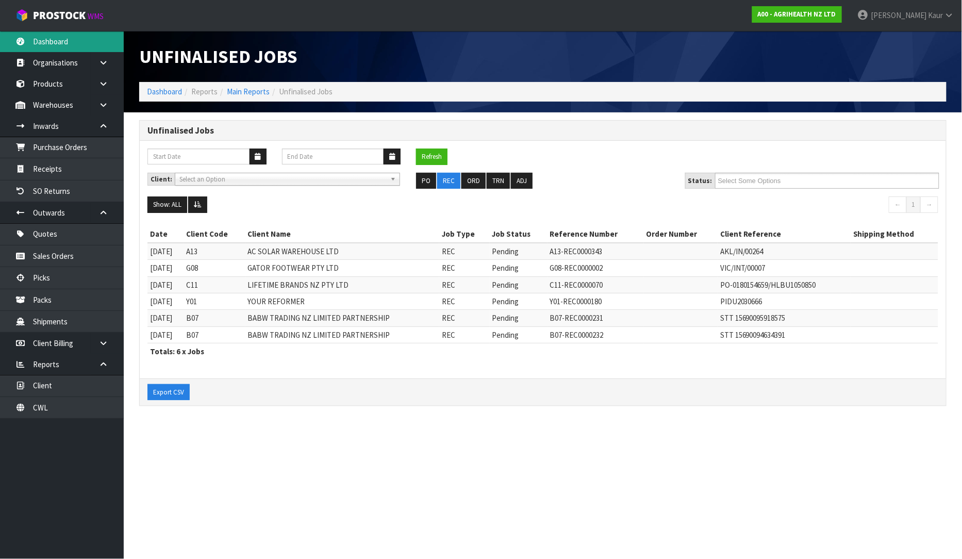
click at [63, 38] on link "Dashboard" at bounding box center [62, 41] width 124 height 21
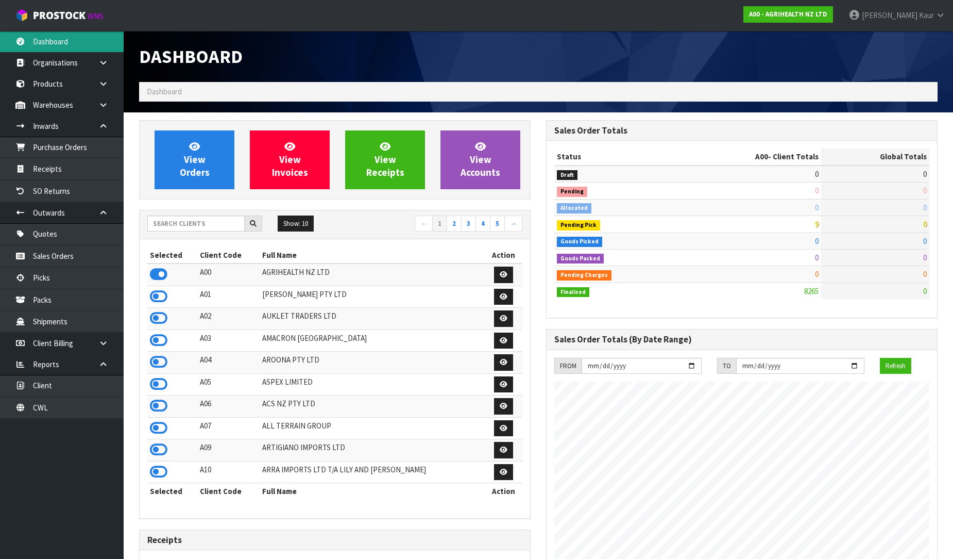
scroll to position [781, 407]
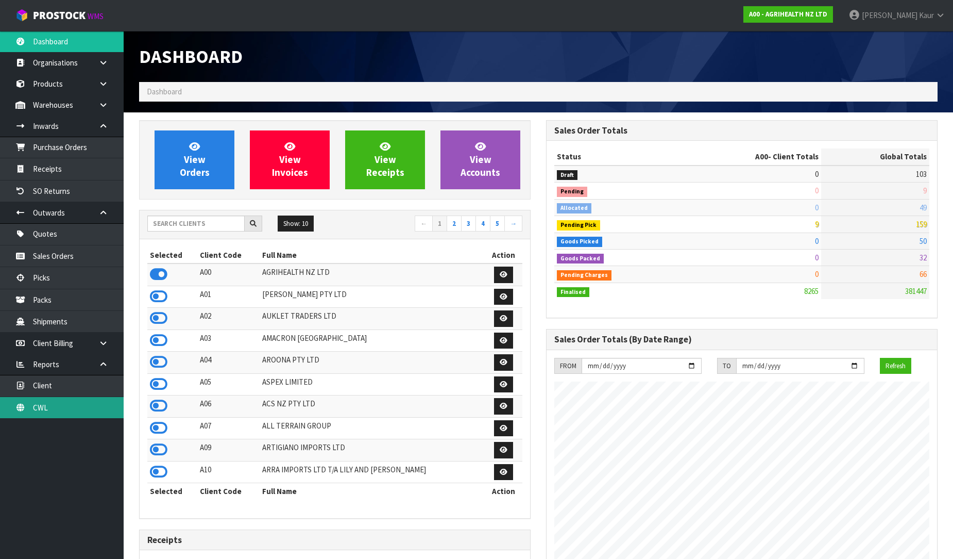
click at [86, 403] on link "CWL" at bounding box center [62, 407] width 124 height 21
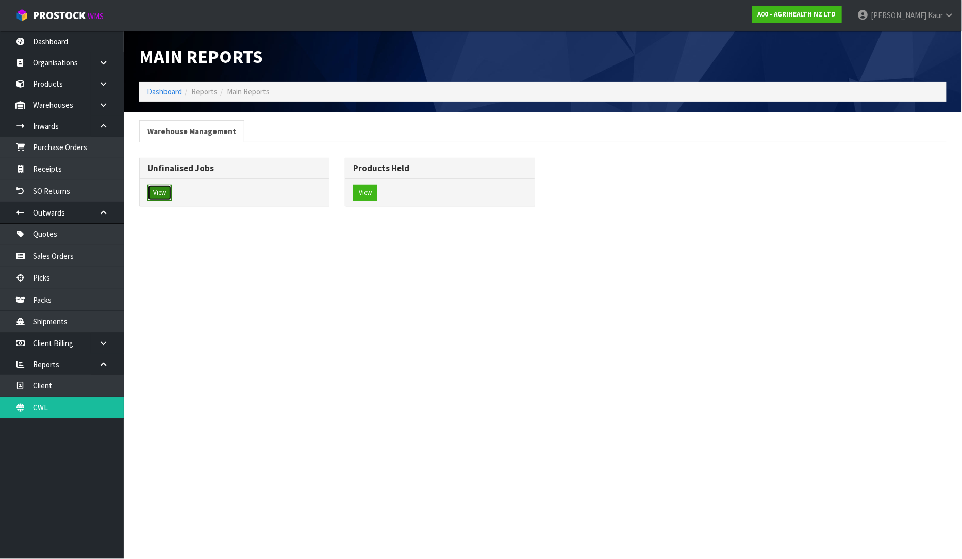
click at [152, 191] on button "View" at bounding box center [159, 192] width 24 height 16
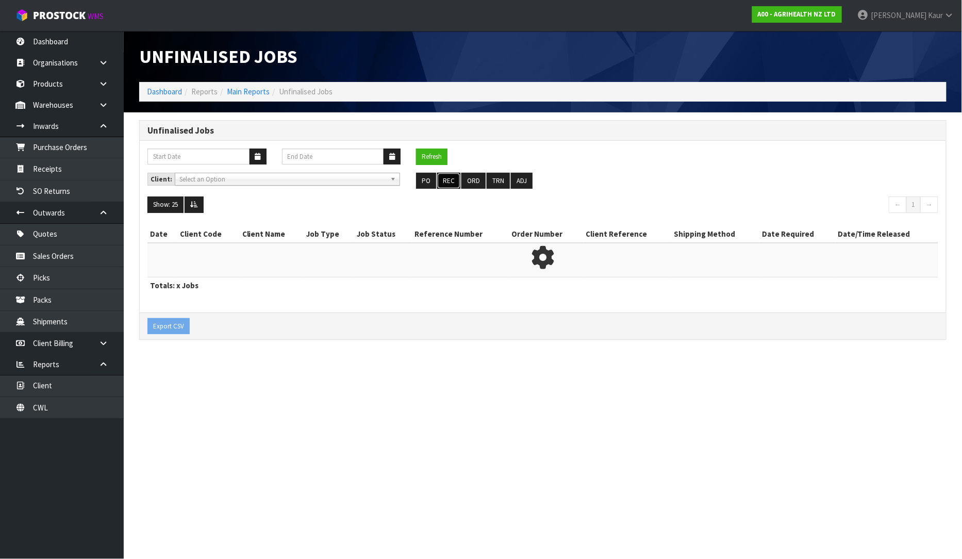
click at [446, 177] on button "REC" at bounding box center [448, 181] width 23 height 16
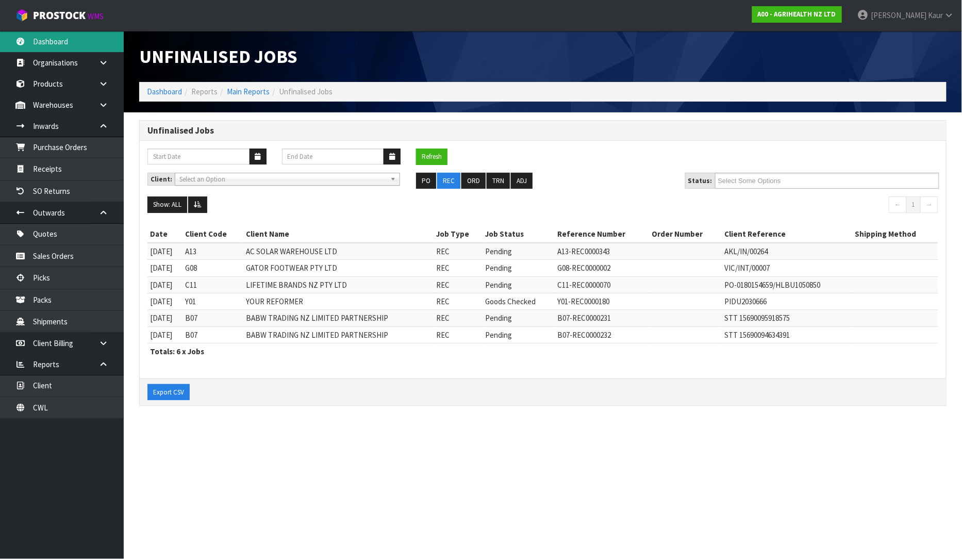
click at [67, 43] on link "Dashboard" at bounding box center [62, 41] width 124 height 21
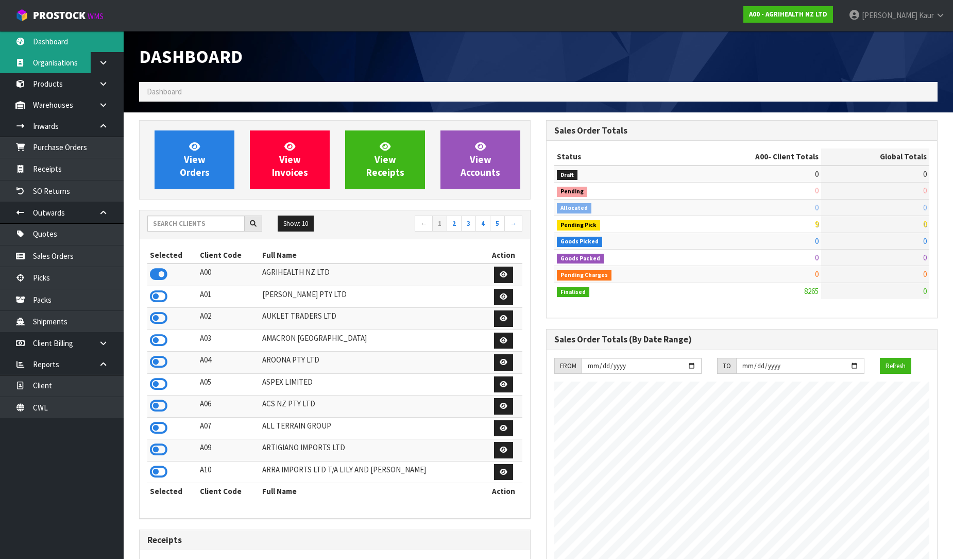
scroll to position [781, 407]
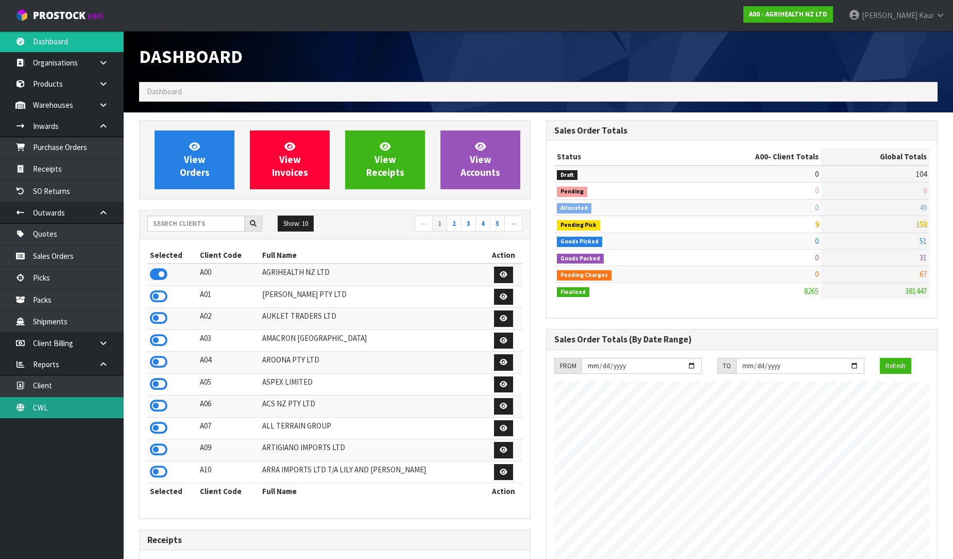
drag, startPoint x: 64, startPoint y: 413, endPoint x: 83, endPoint y: 402, distance: 22.6
click at [64, 413] on link "CWL" at bounding box center [62, 407] width 124 height 21
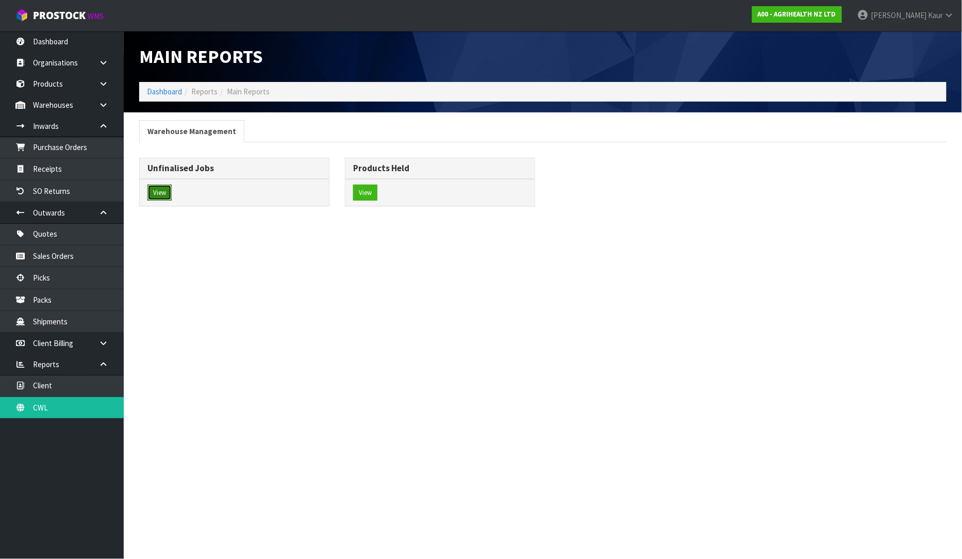
click at [165, 199] on button "View" at bounding box center [159, 192] width 24 height 16
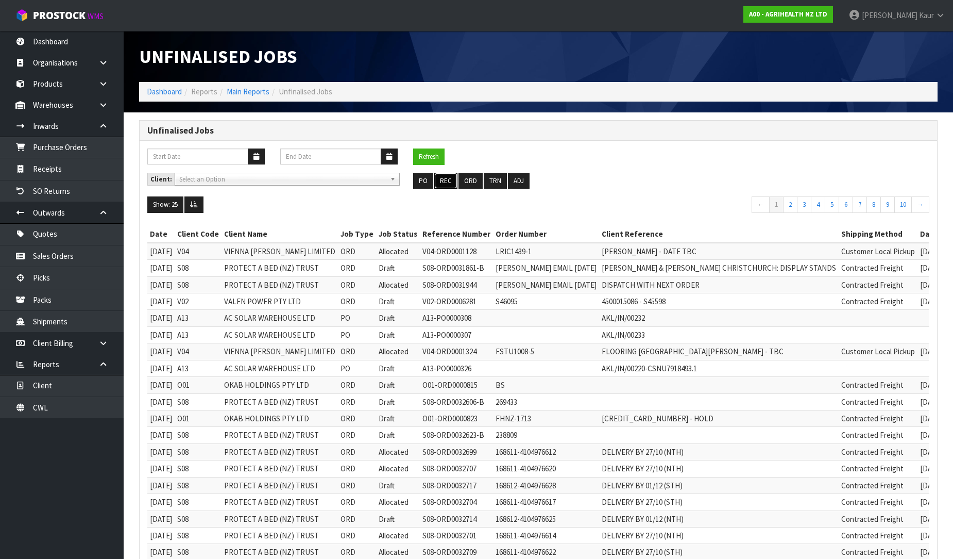
click at [451, 179] on button "REC" at bounding box center [445, 181] width 23 height 16
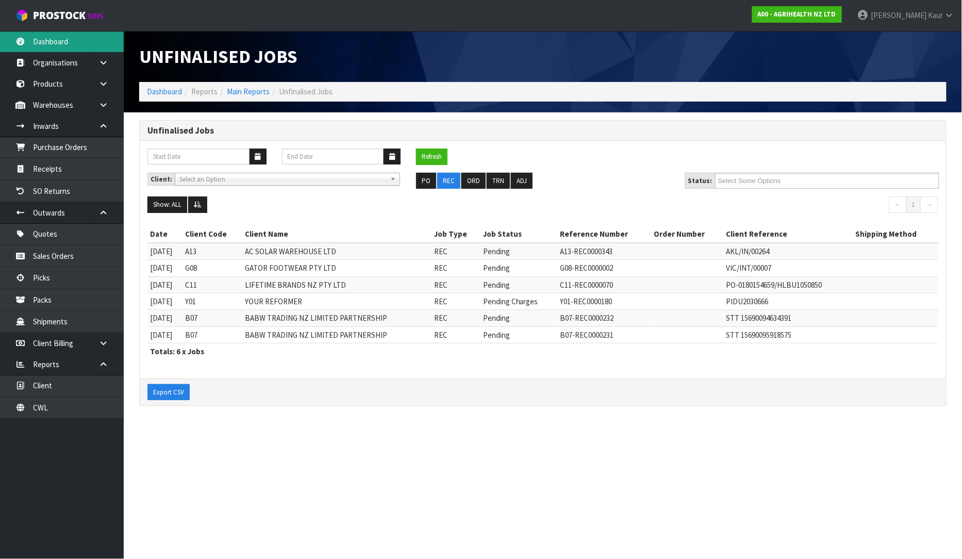
click at [82, 38] on link "Dashboard" at bounding box center [62, 41] width 124 height 21
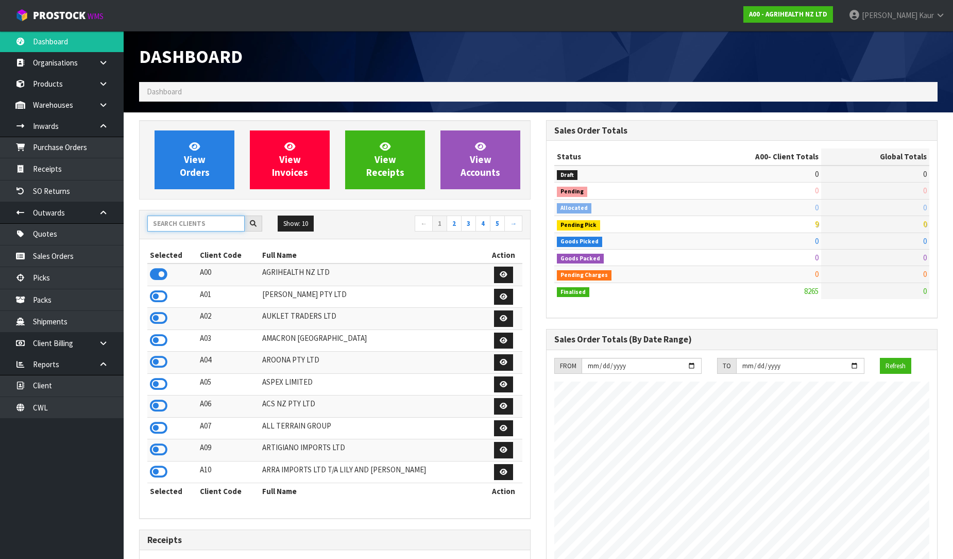
scroll to position [781, 407]
click at [187, 225] on input "text" at bounding box center [195, 223] width 97 height 16
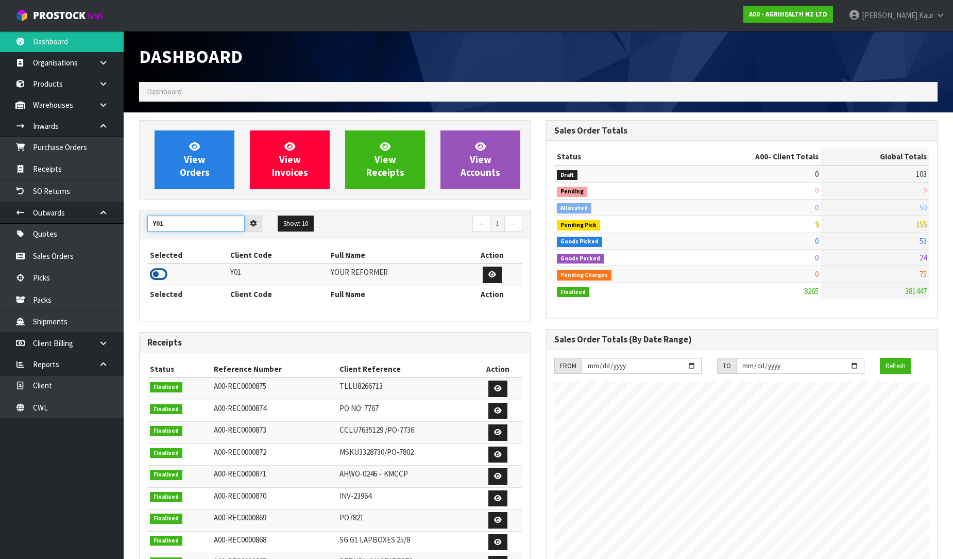
type input "Y01"
click at [161, 274] on icon at bounding box center [159, 273] width 18 height 15
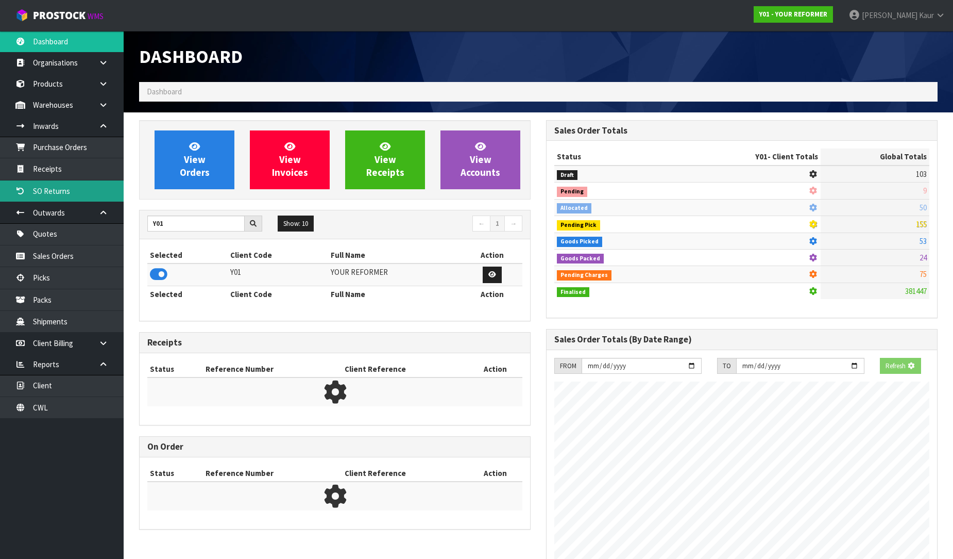
scroll to position [643, 407]
click at [56, 166] on link "Receipts" at bounding box center [62, 168] width 124 height 21
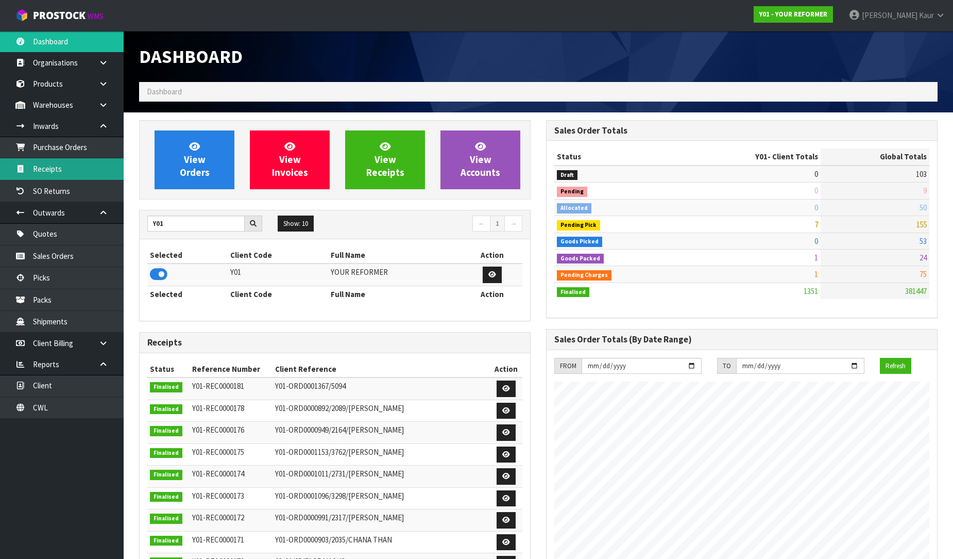
scroll to position [781, 407]
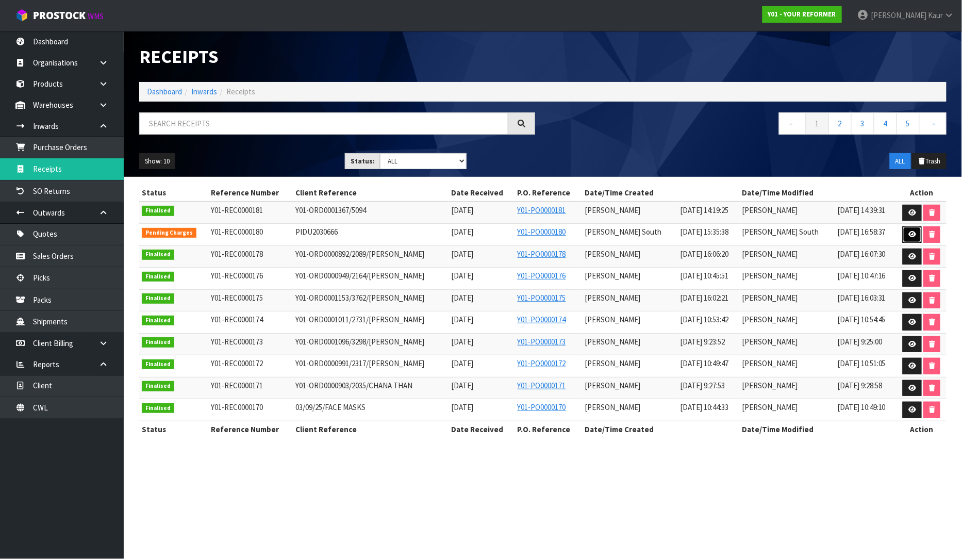
click at [913, 233] on icon at bounding box center [912, 234] width 8 height 7
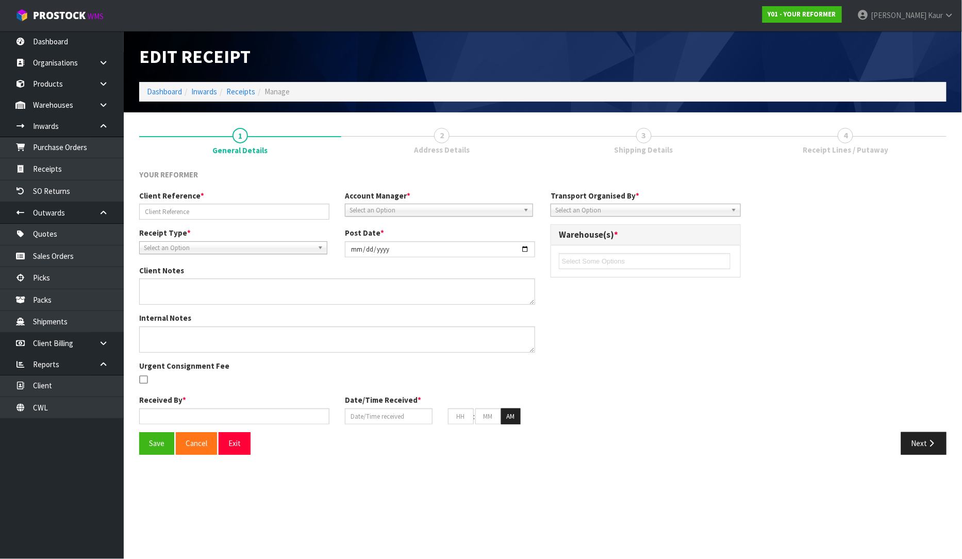
type input "PIDU2030666"
type input "[DATE]"
type textarea "PLEASE NOTE THERE IS A CUSTOM ORDER NO PRODUCT CODE. I’VE MADE NOTE OF THE CUST…"
type input "[PERSON_NAME] South"
type input "[DATE]"
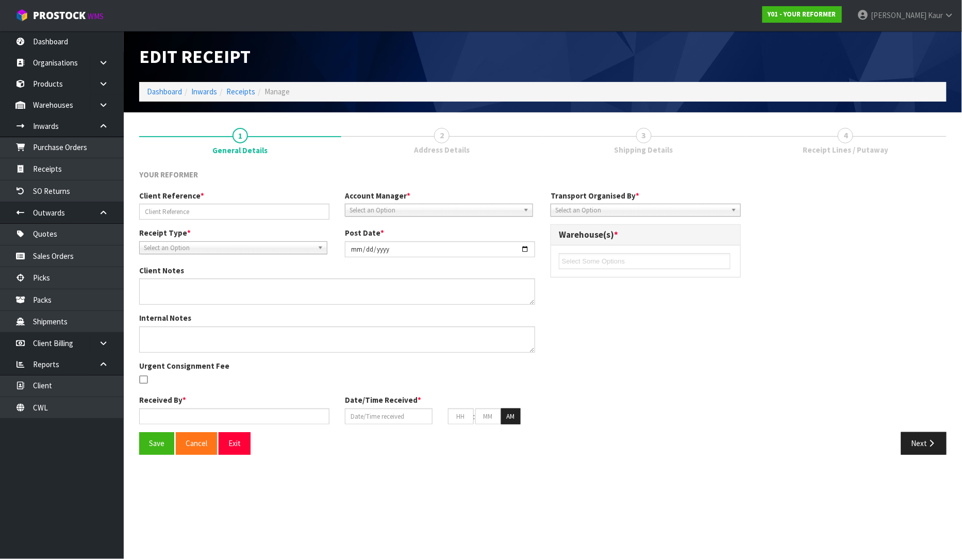
type input "07"
type input "30"
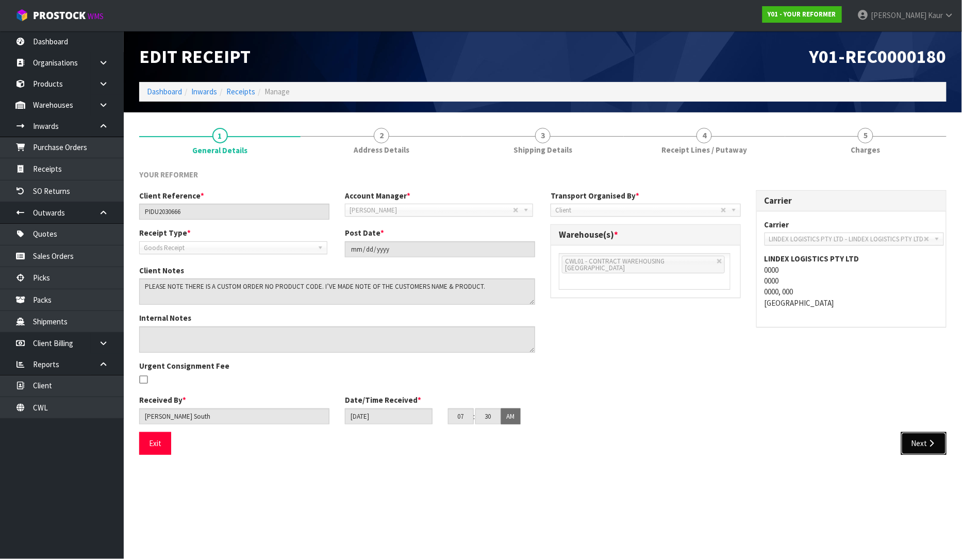
click at [939, 438] on button "Next" at bounding box center [923, 443] width 45 height 22
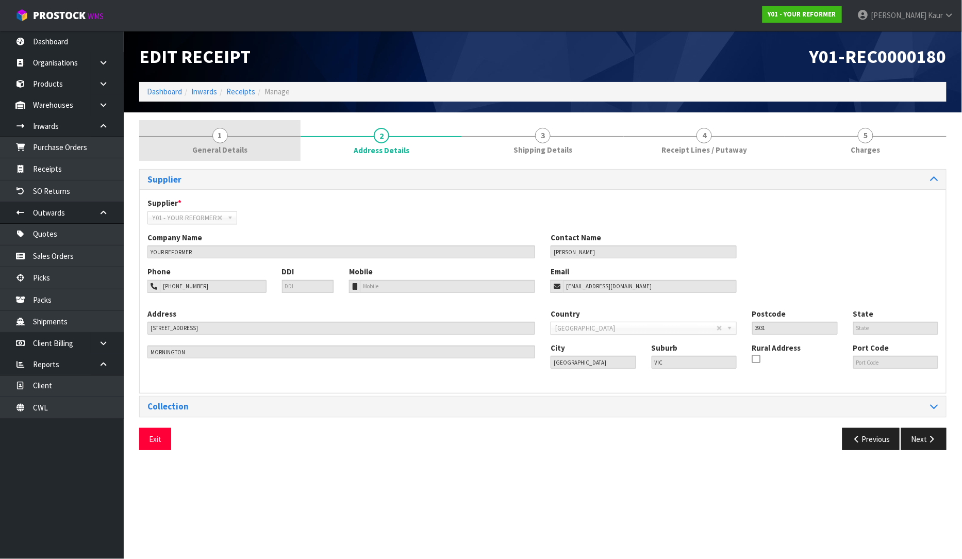
click at [230, 154] on span "General Details" at bounding box center [219, 149] width 55 height 11
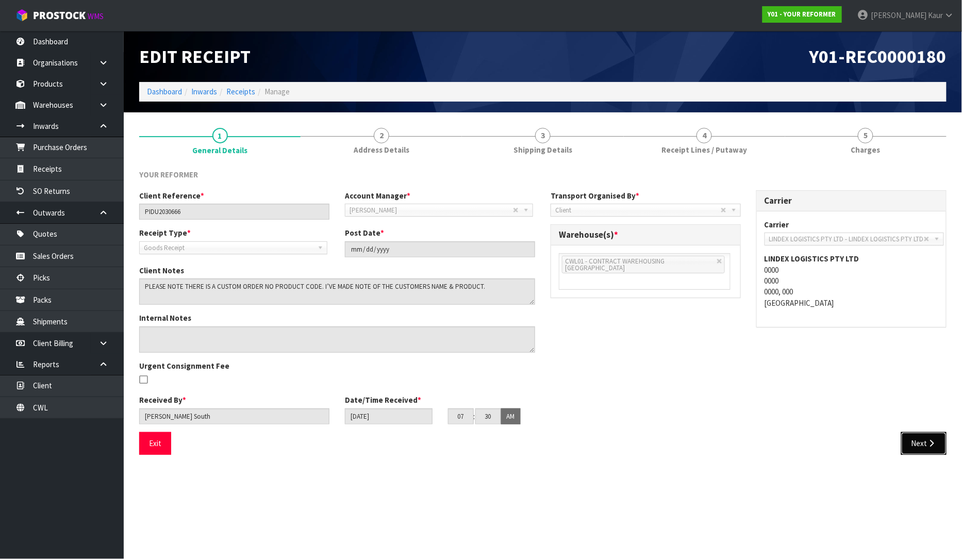
click at [932, 444] on icon "button" at bounding box center [932, 443] width 10 height 8
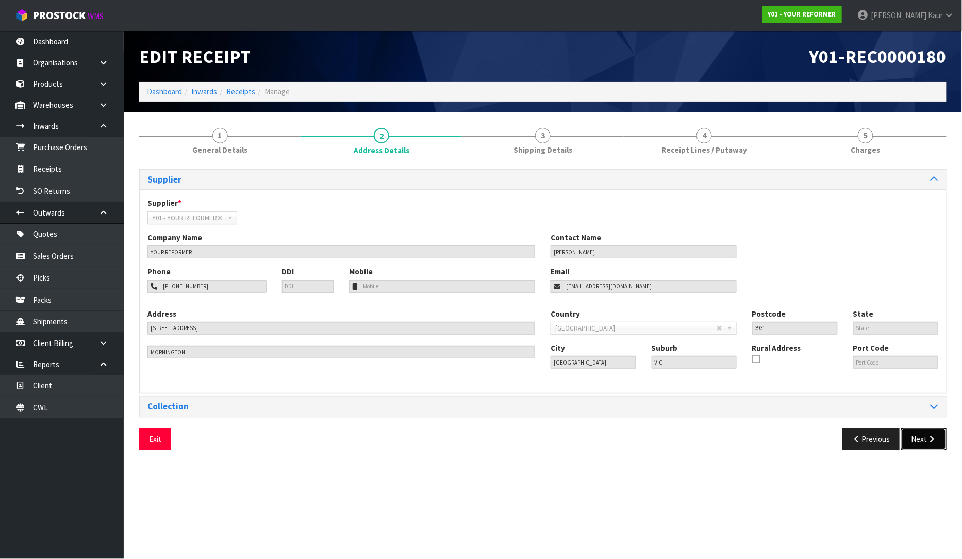
click at [932, 444] on button "Next" at bounding box center [923, 439] width 45 height 22
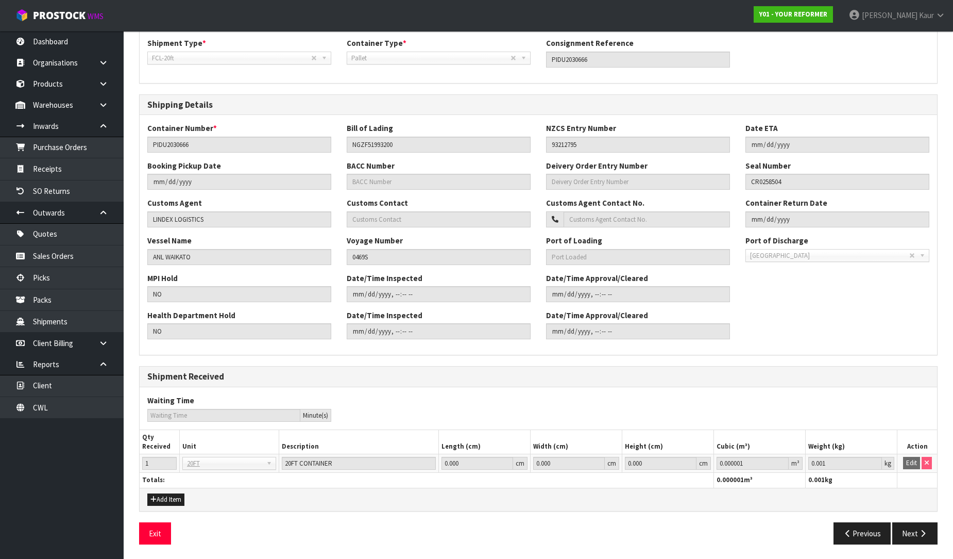
scroll to position [161, 0]
click at [915, 533] on button "Next" at bounding box center [915, 532] width 45 height 22
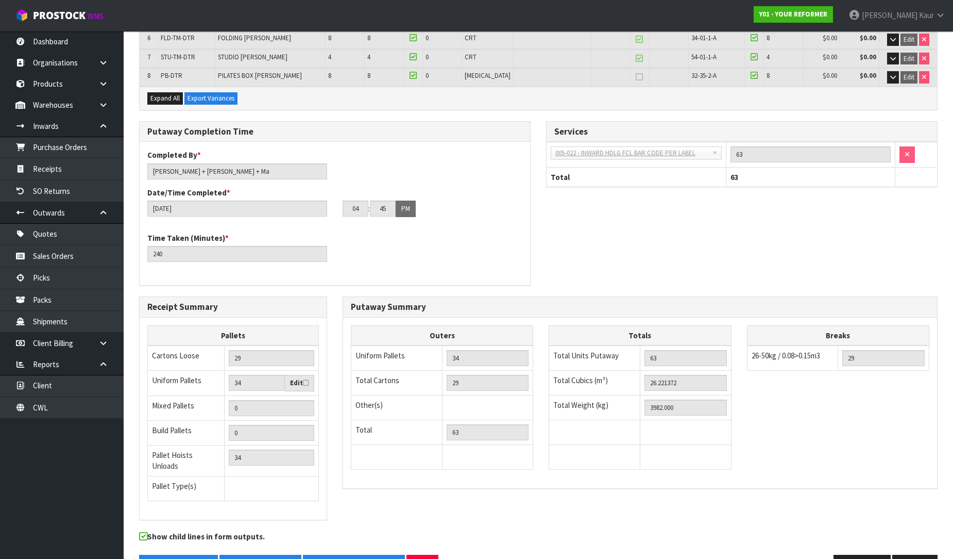
scroll to position [286, 0]
click at [916, 553] on button "Next" at bounding box center [915, 564] width 45 height 22
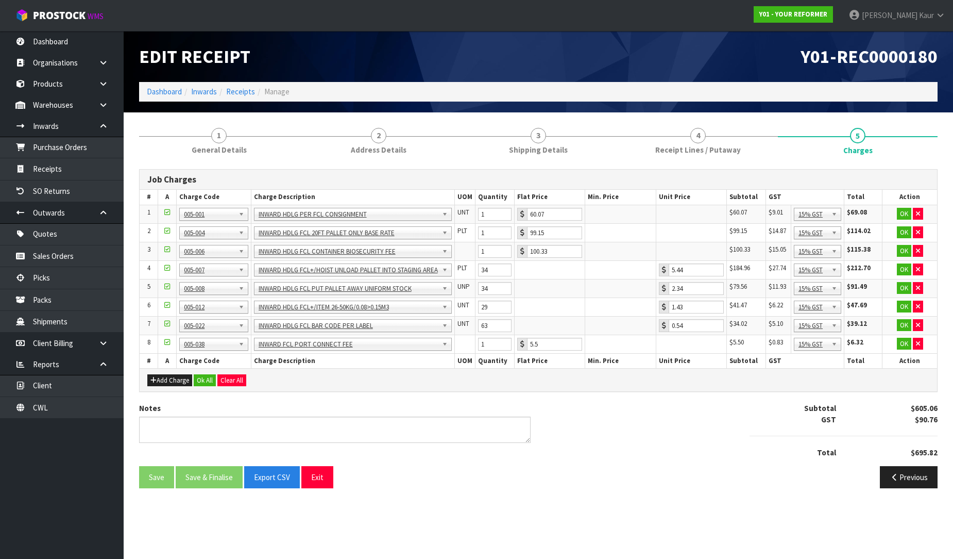
scroll to position [0, 0]
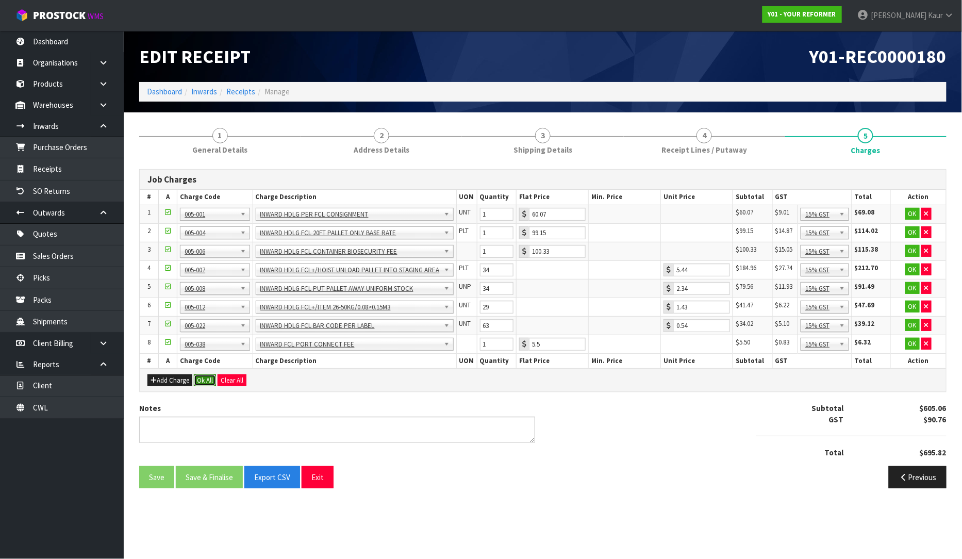
click at [201, 377] on button "Ok All" at bounding box center [205, 380] width 22 height 12
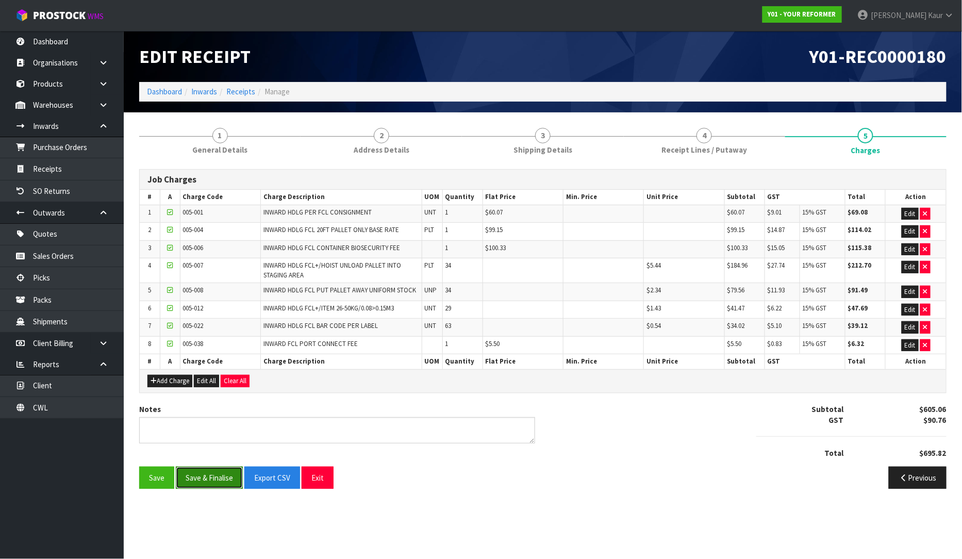
click at [207, 485] on button "Save & Finalise" at bounding box center [209, 477] width 67 height 22
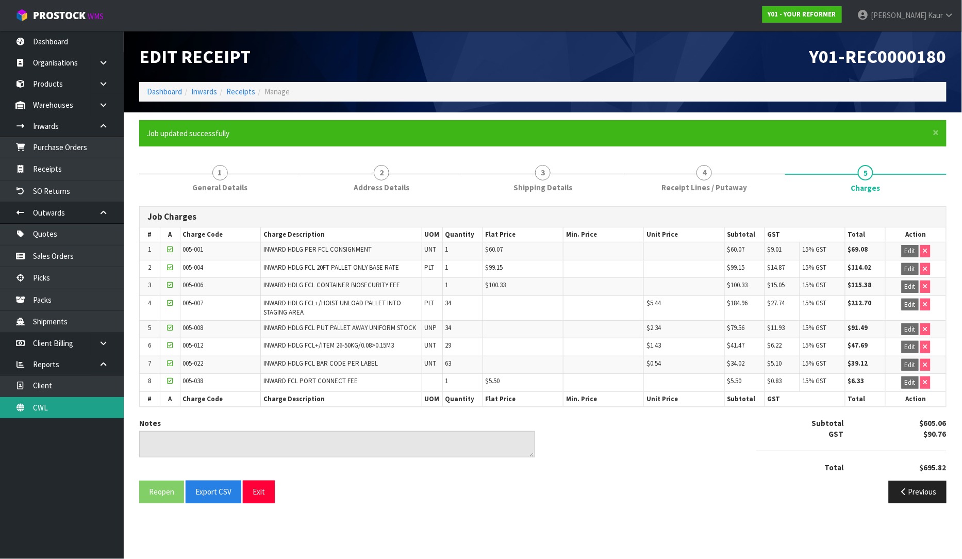
click at [37, 408] on link "CWL" at bounding box center [62, 407] width 124 height 21
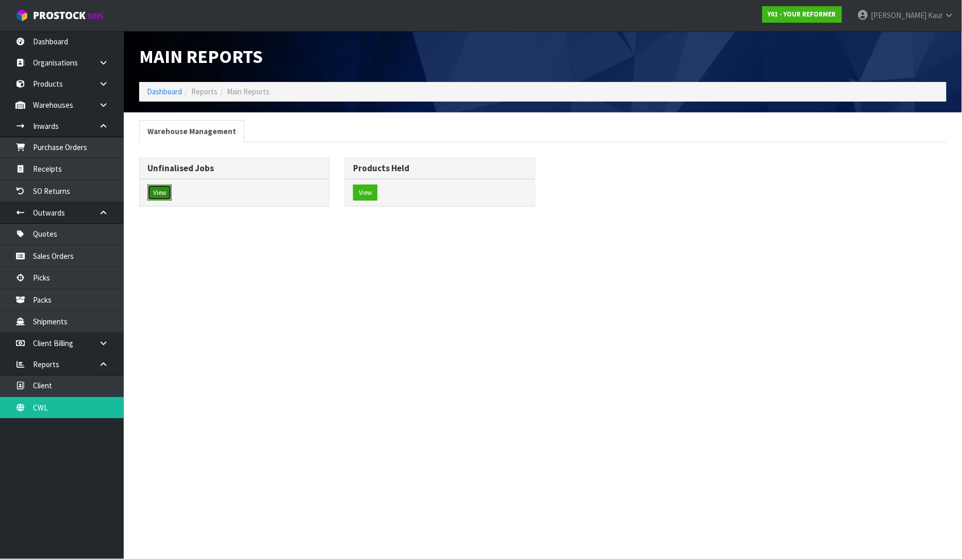
click at [162, 193] on button "View" at bounding box center [159, 192] width 24 height 16
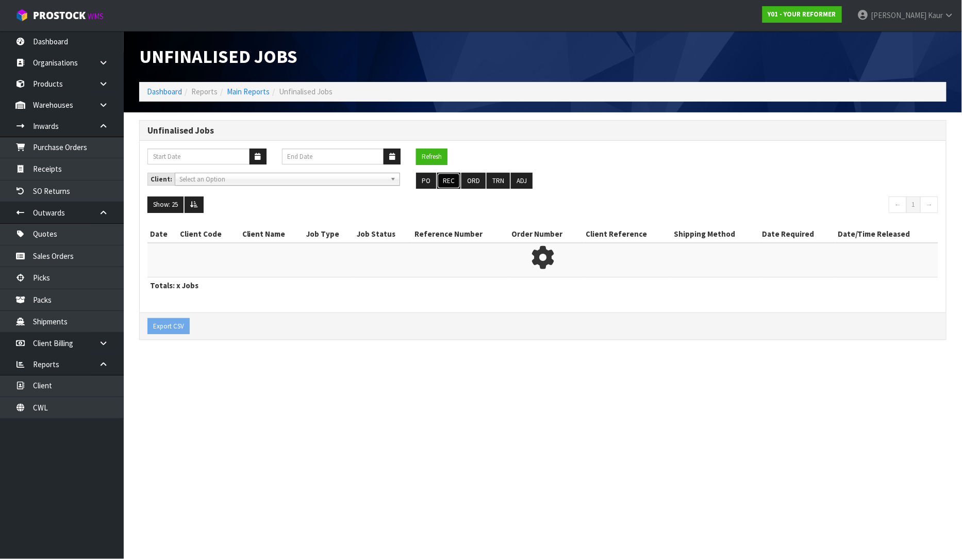
click at [447, 183] on button "REC" at bounding box center [448, 181] width 23 height 16
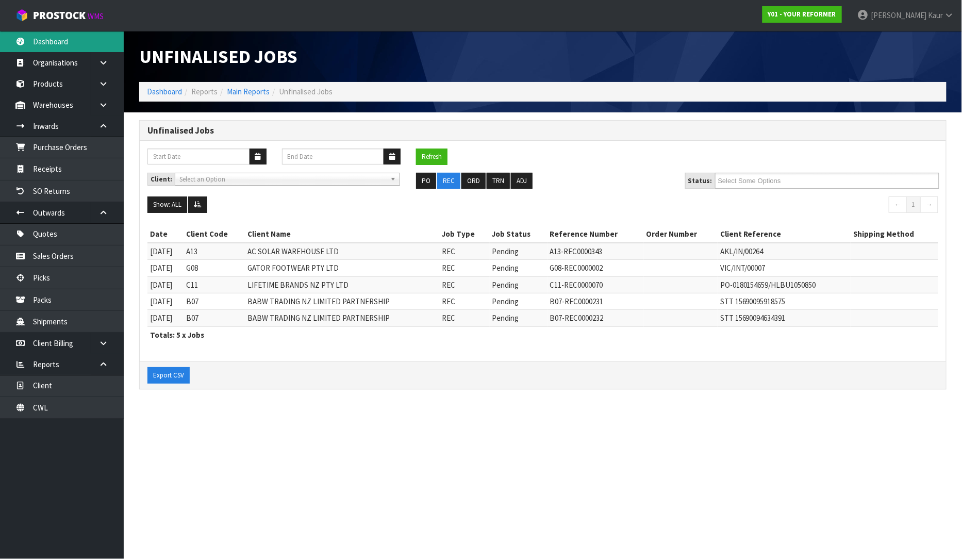
click at [57, 41] on link "Dashboard" at bounding box center [62, 41] width 124 height 21
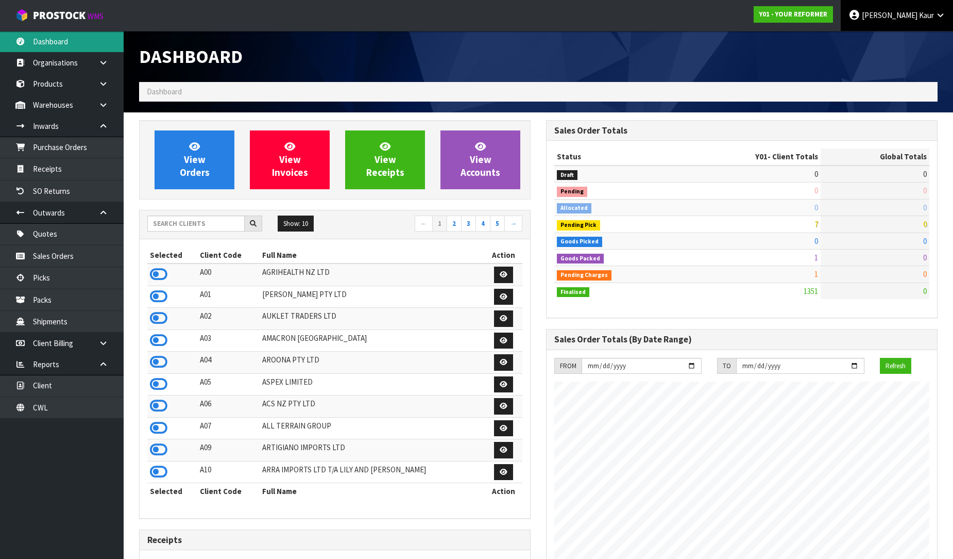
scroll to position [781, 407]
click at [935, 9] on link "[PERSON_NAME]" at bounding box center [897, 15] width 112 height 31
click at [907, 47] on link "Logout" at bounding box center [911, 41] width 81 height 14
